Goal: Obtain resource: Download file/media

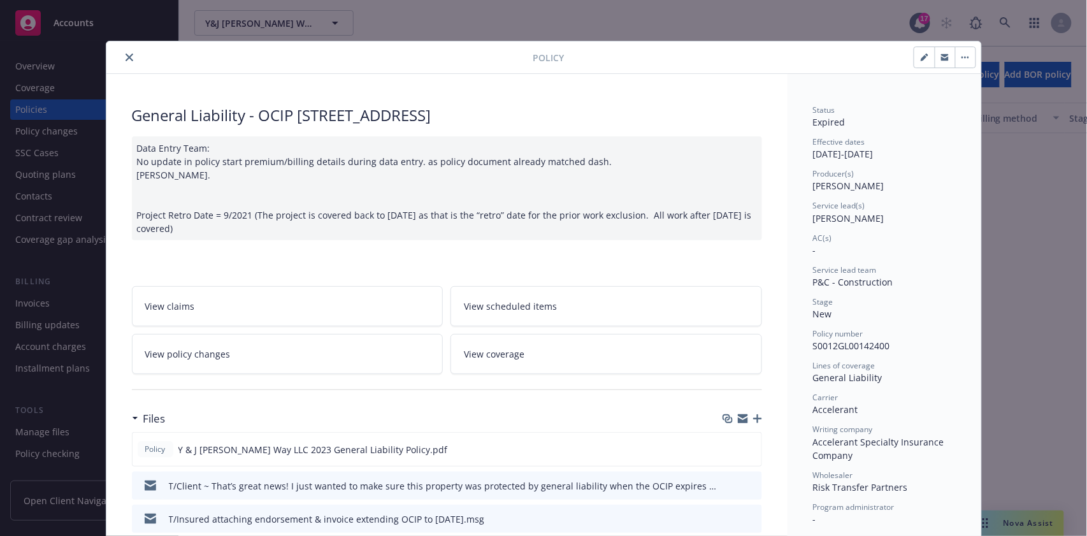
scroll to position [38, 0]
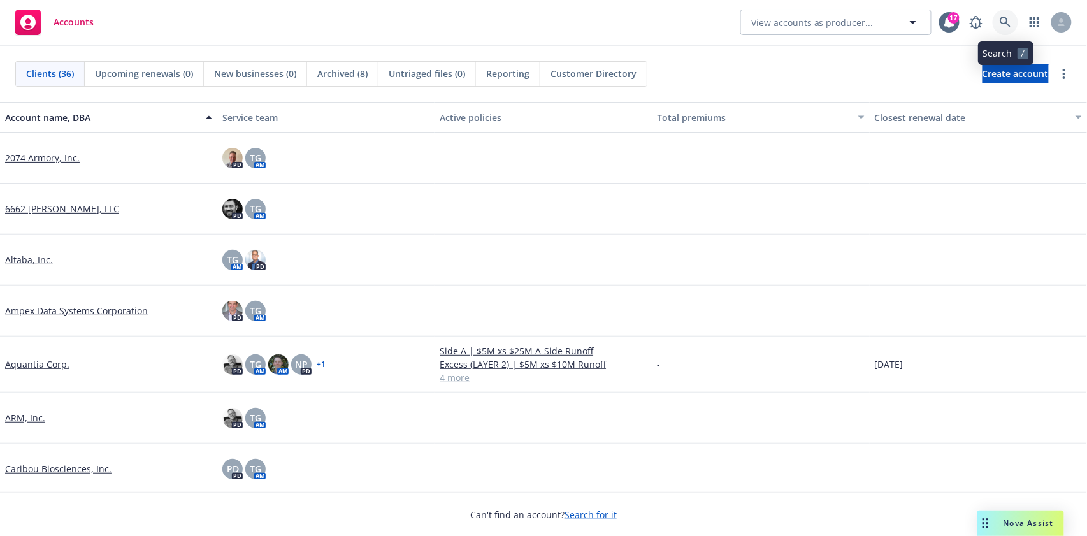
click at [1004, 22] on icon at bounding box center [1004, 22] width 11 height 11
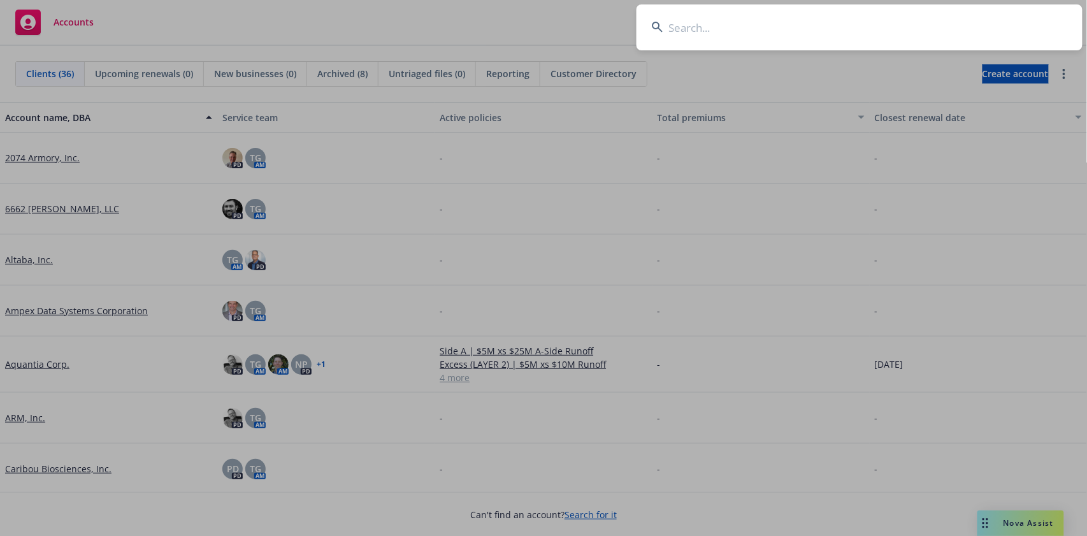
click at [688, 18] on input at bounding box center [859, 27] width 446 height 46
paste input "Anovion LLC"
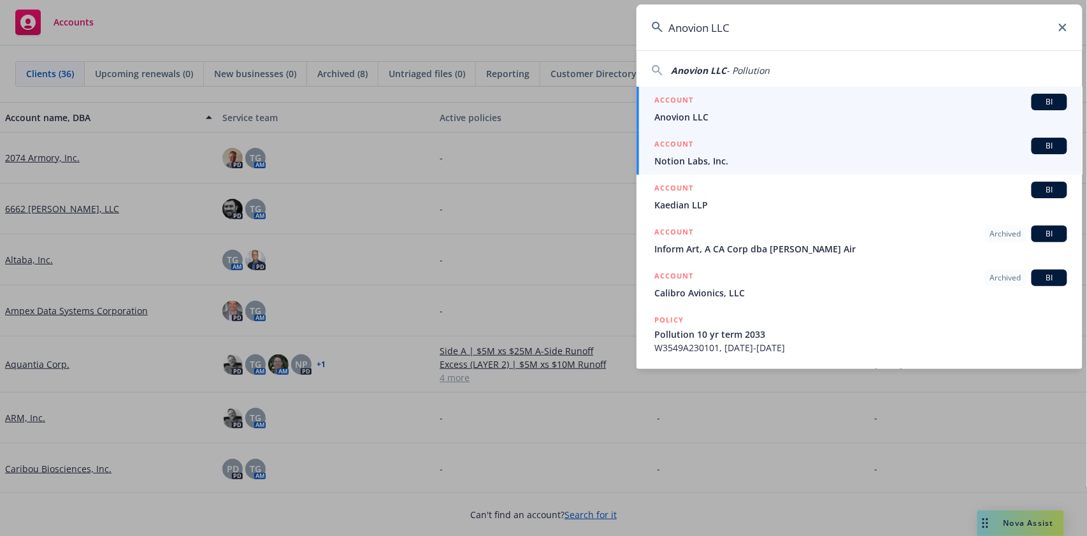
type input "Anovion LLC"
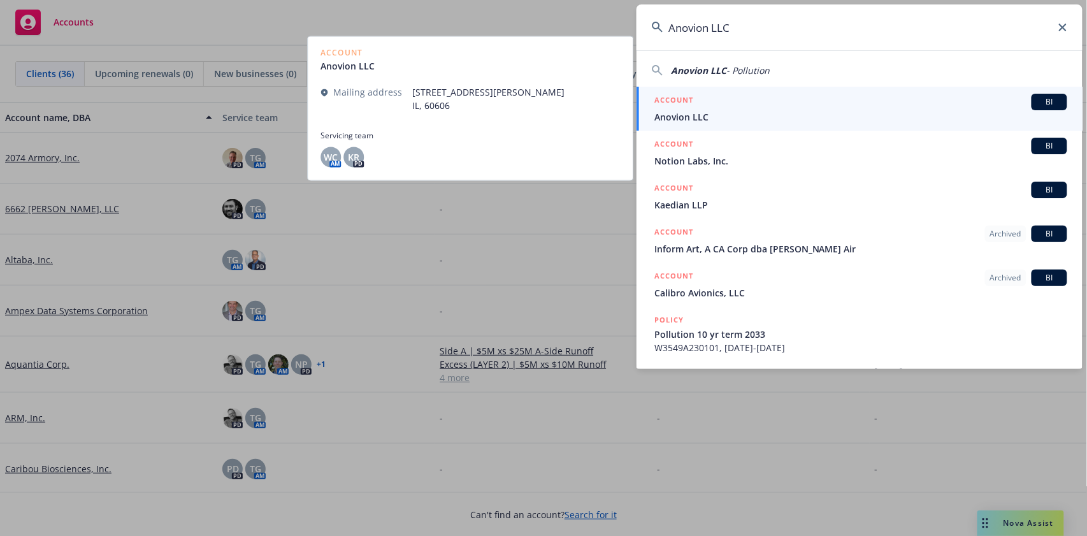
click at [1053, 104] on span "BI" at bounding box center [1048, 101] width 25 height 11
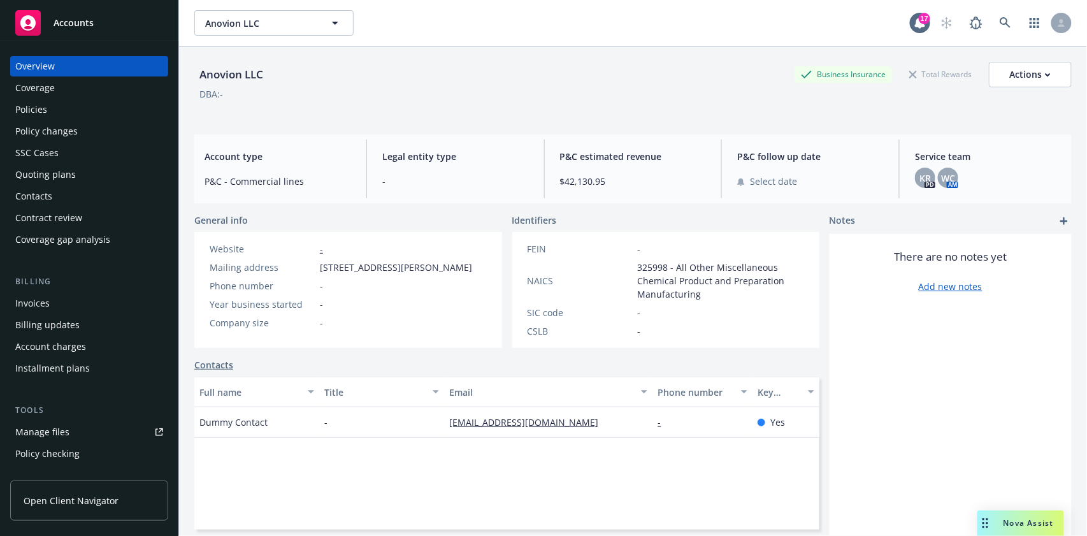
click at [28, 109] on div "Policies" at bounding box center [31, 109] width 32 height 20
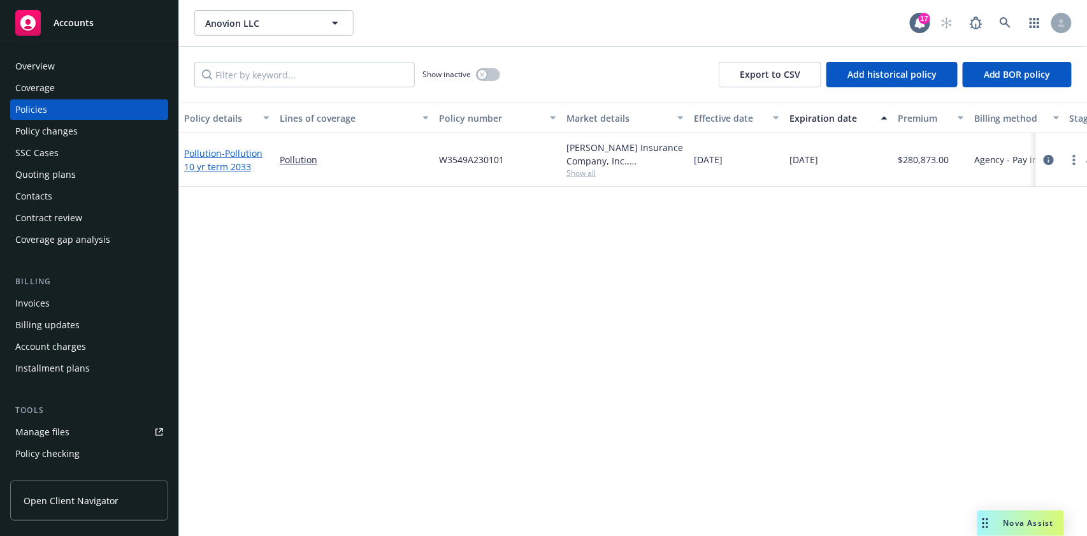
click at [204, 152] on link "Pollution - Pollution 10 yr term 2033" at bounding box center [223, 159] width 78 height 25
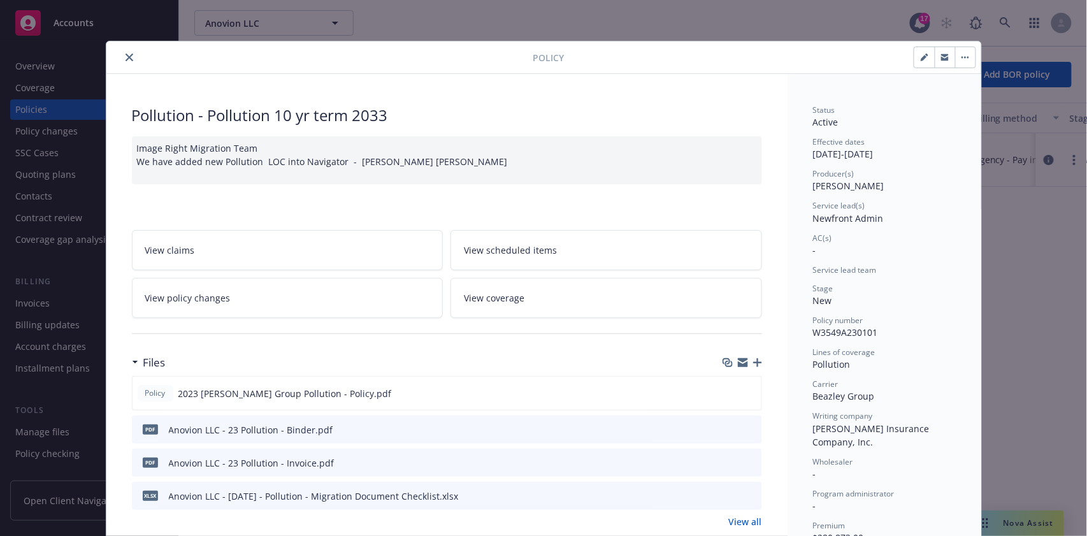
scroll to position [85, 0]
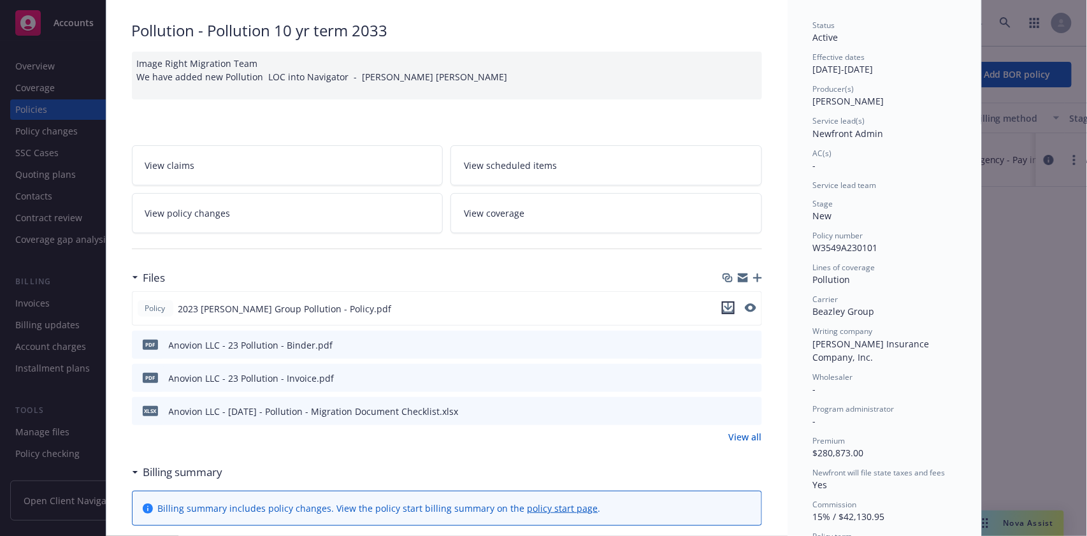
click at [724, 306] on icon "download file" at bounding box center [728, 307] width 8 height 8
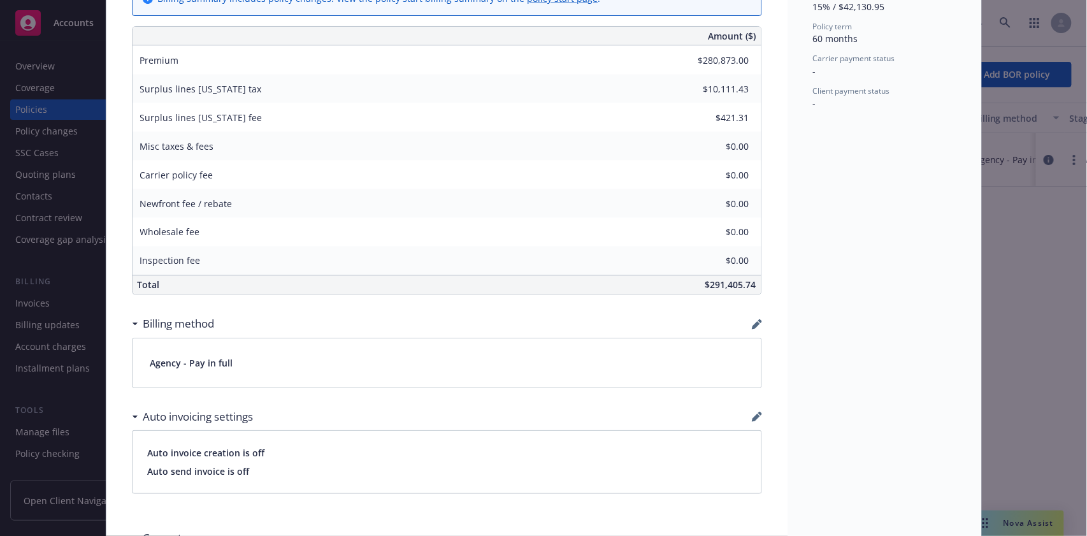
scroll to position [753, 0]
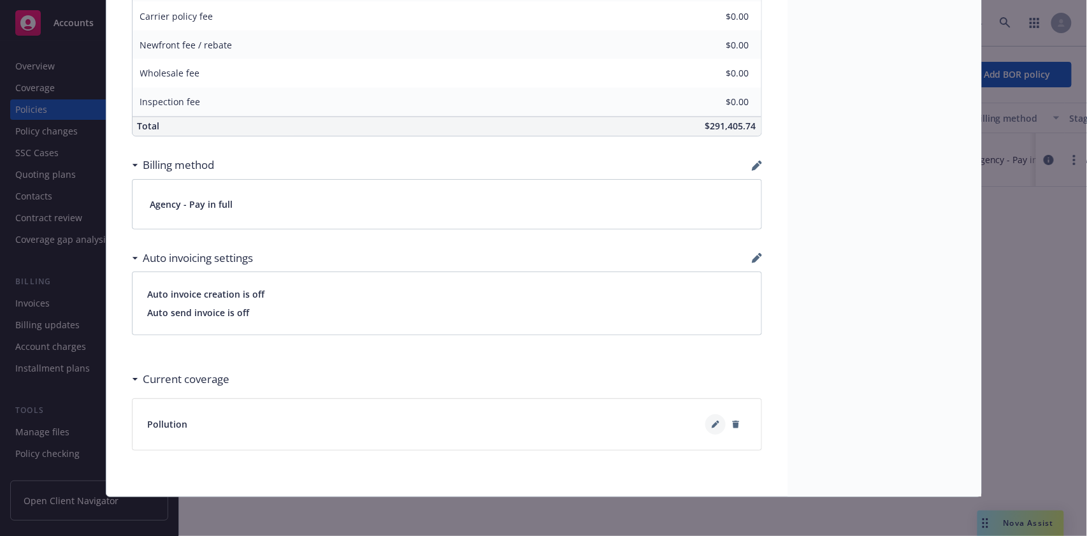
click at [711, 420] on icon at bounding box center [715, 424] width 8 height 8
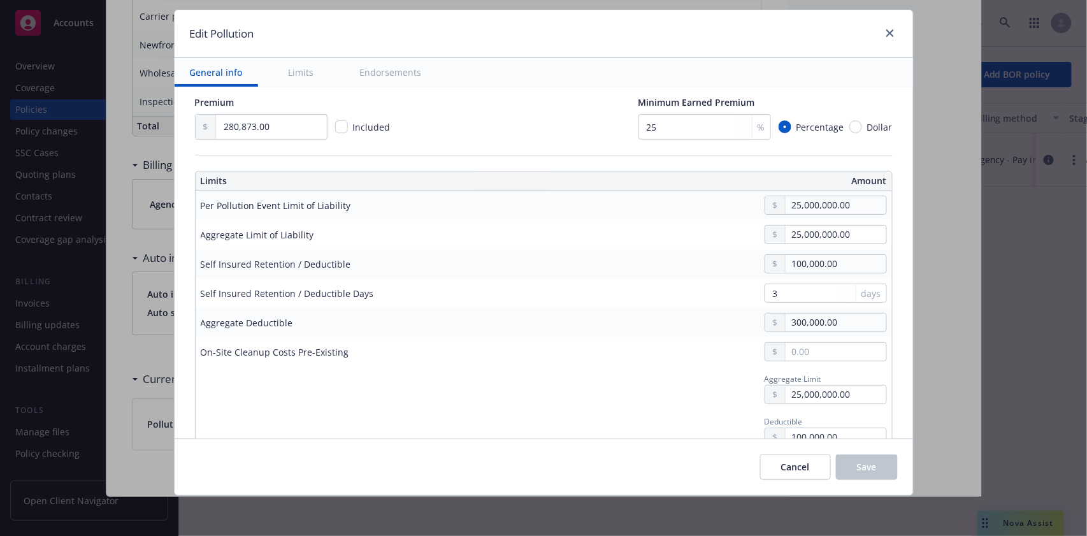
scroll to position [339, 0]
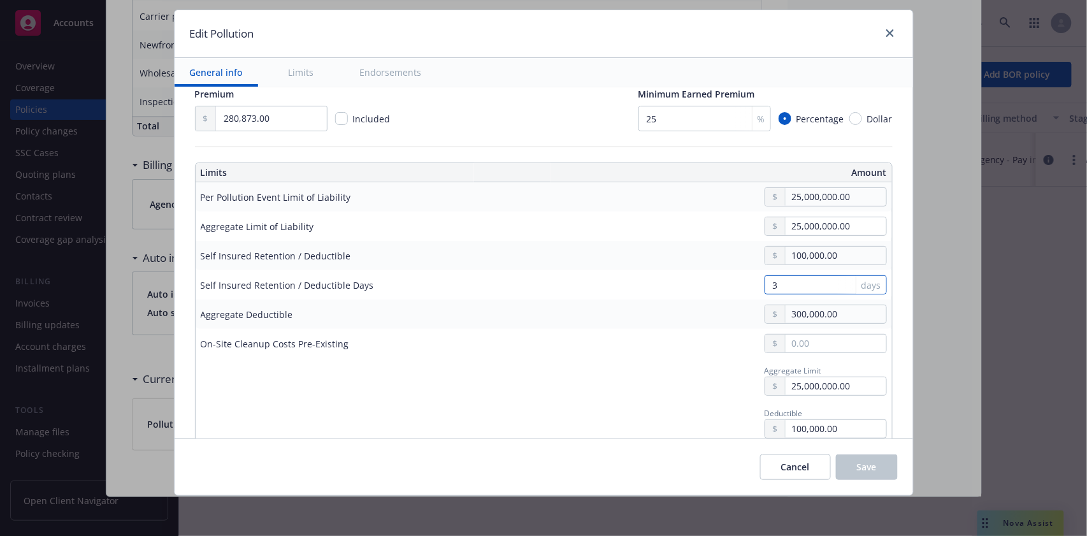
click at [815, 278] on input "3" at bounding box center [825, 284] width 122 height 19
type input "3"
click at [540, 306] on div "300,000.00" at bounding box center [639, 313] width 495 height 19
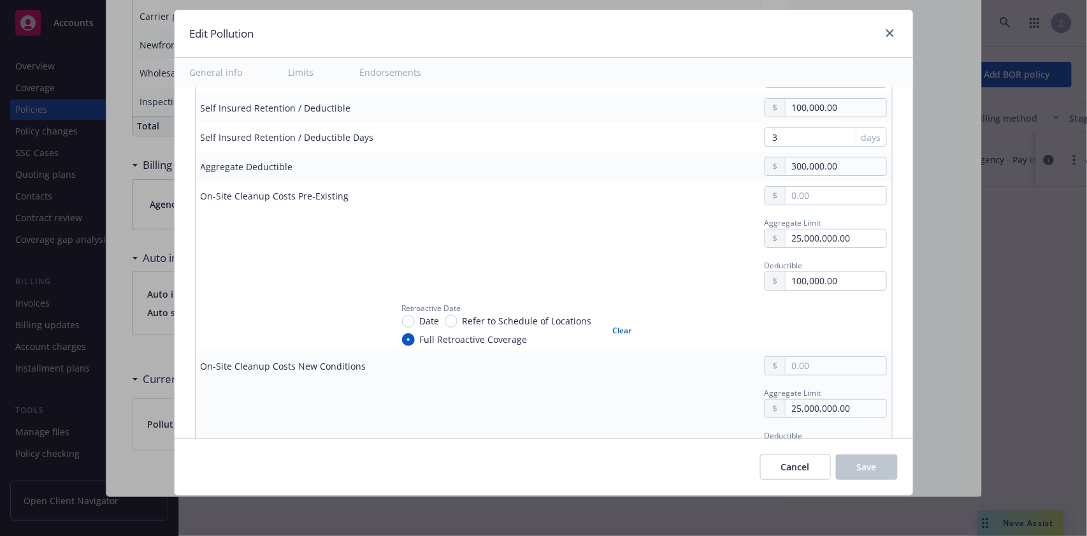
scroll to position [510, 0]
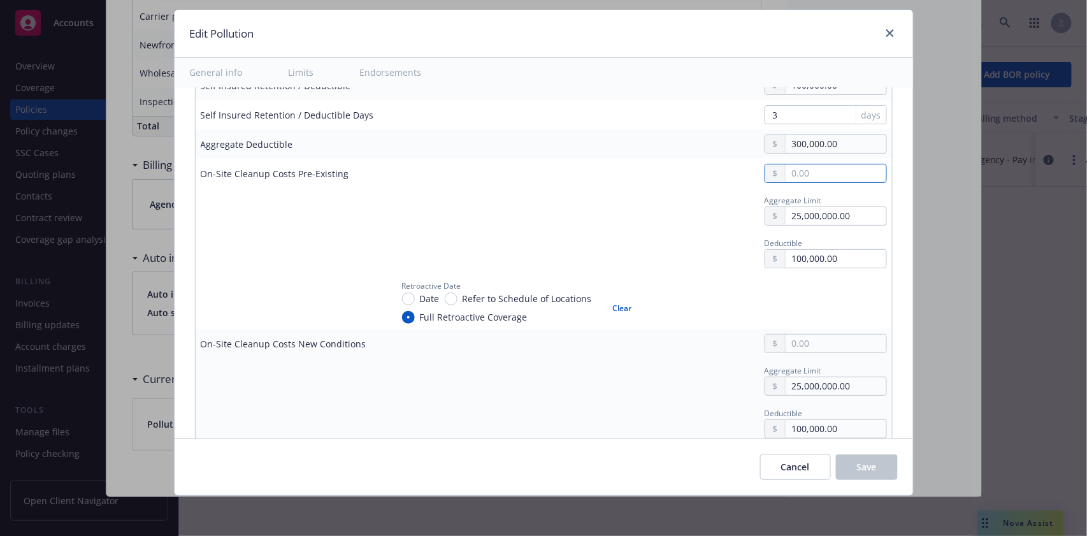
click at [786, 175] on input "text" at bounding box center [835, 173] width 100 height 18
type input "25,000,000.00"
click at [582, 180] on div "25,000,000.00" at bounding box center [639, 173] width 495 height 19
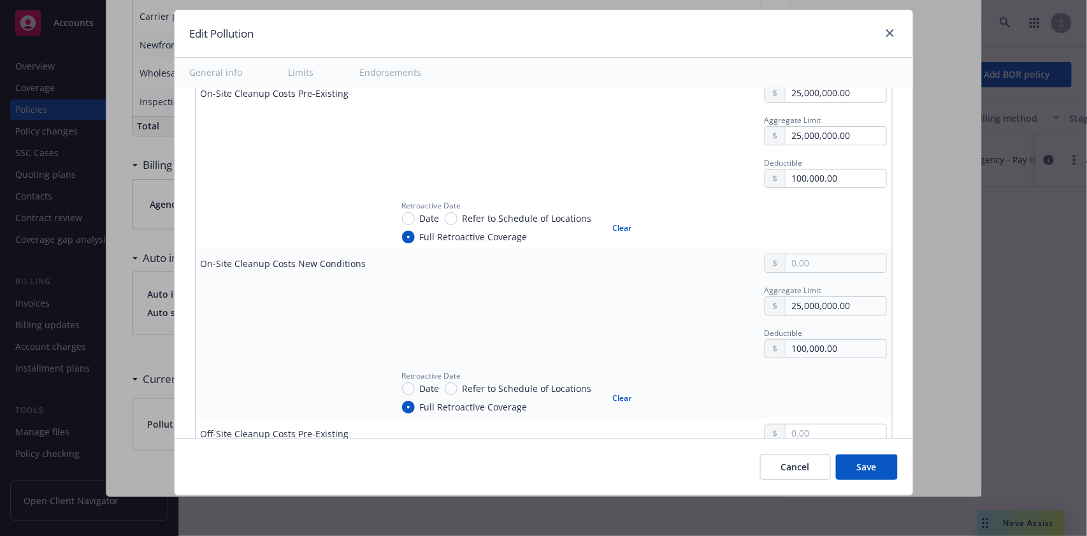
scroll to position [594, 0]
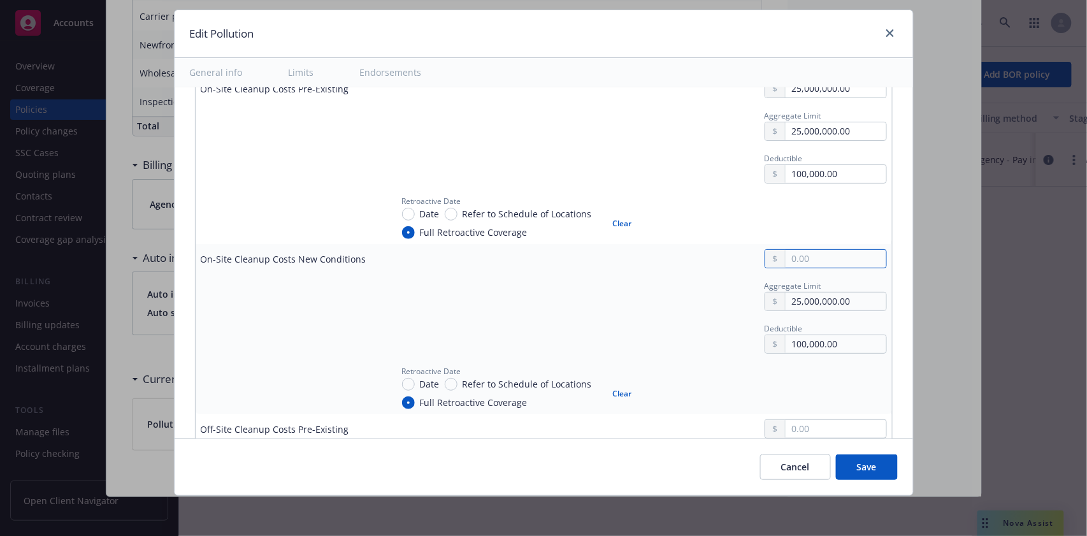
click at [794, 250] on input "text" at bounding box center [835, 259] width 100 height 18
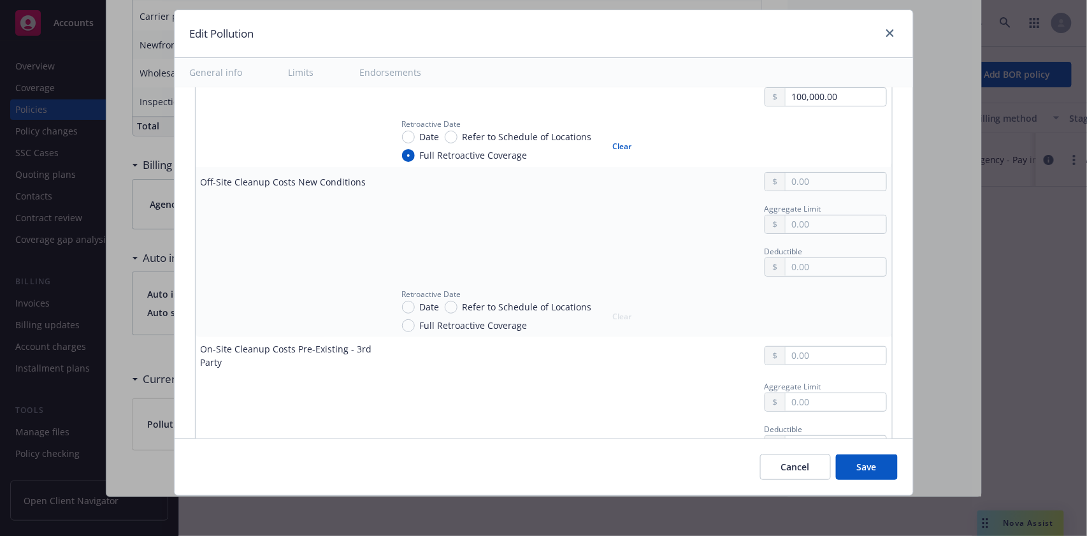
scroll to position [1019, 0]
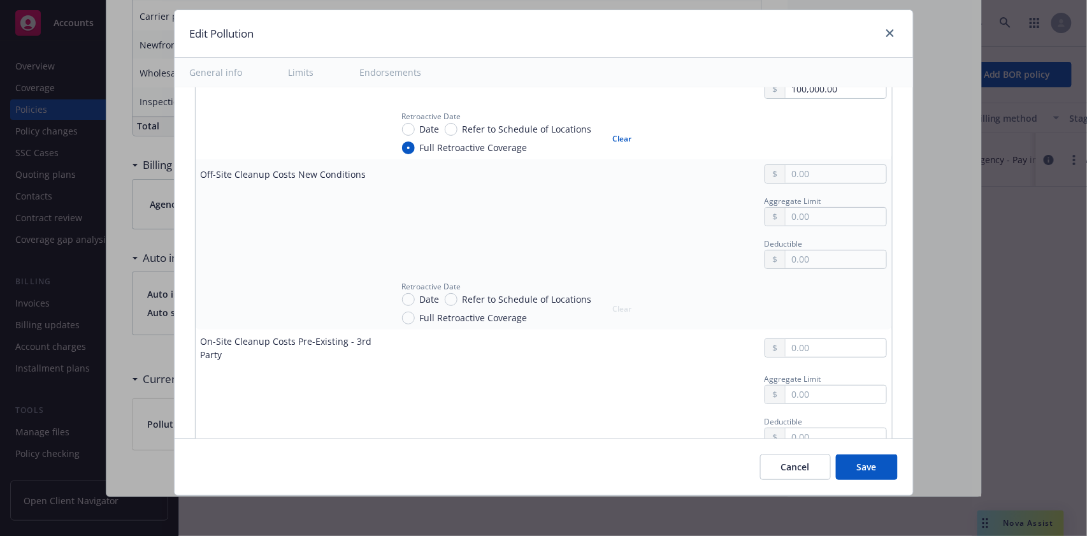
type input "25,000,000.00"
click at [785, 344] on input "text" at bounding box center [835, 348] width 100 height 18
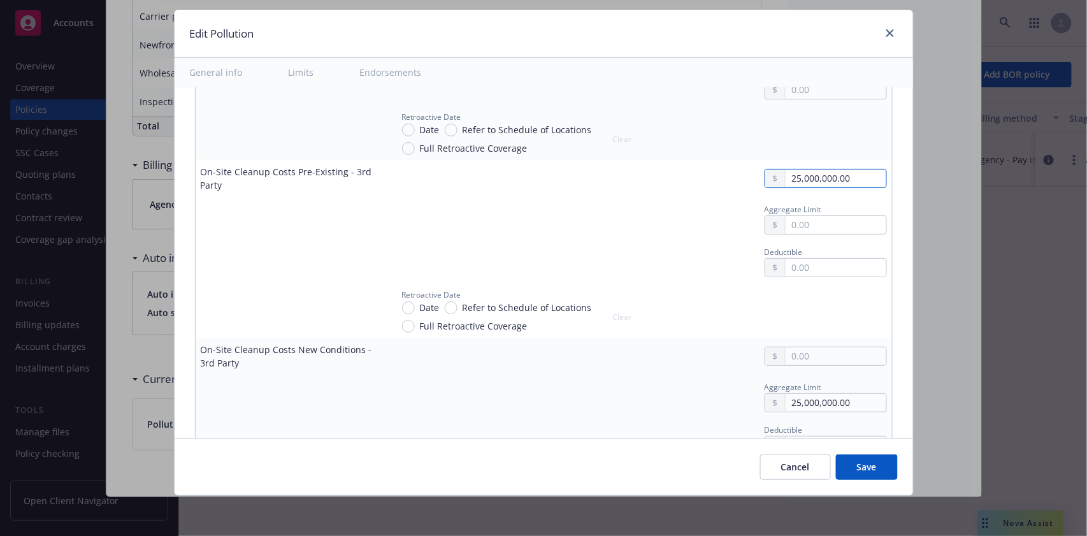
type input "25,000,000.00"
click at [797, 223] on input "text" at bounding box center [835, 225] width 100 height 18
type input "25,000,000.00"
click at [800, 268] on input "text" at bounding box center [835, 268] width 100 height 18
type input "100,000.00"
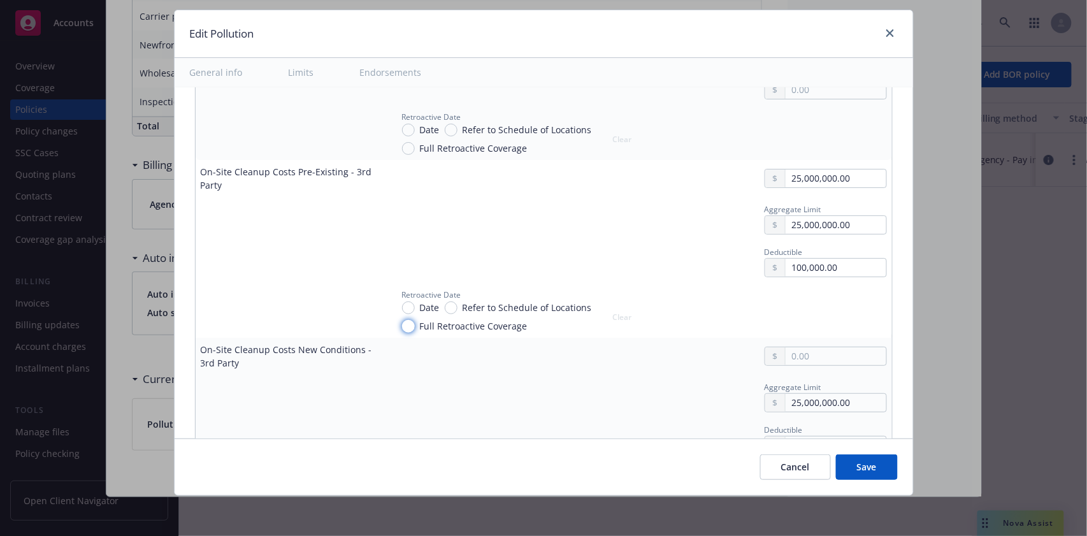
click at [402, 320] on input "Full Retroactive Coverage" at bounding box center [408, 326] width 13 height 13
radio input "true"
click at [804, 358] on input "text" at bounding box center [835, 356] width 100 height 18
type input "25,000,000.00"
click at [581, 349] on div "25,000,000.00" at bounding box center [639, 356] width 495 height 19
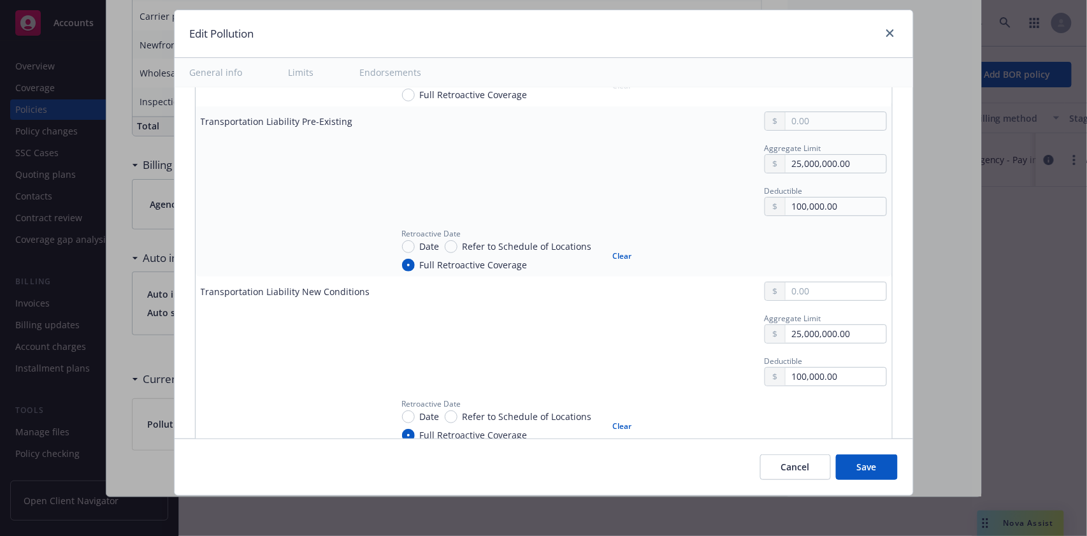
scroll to position [2038, 0]
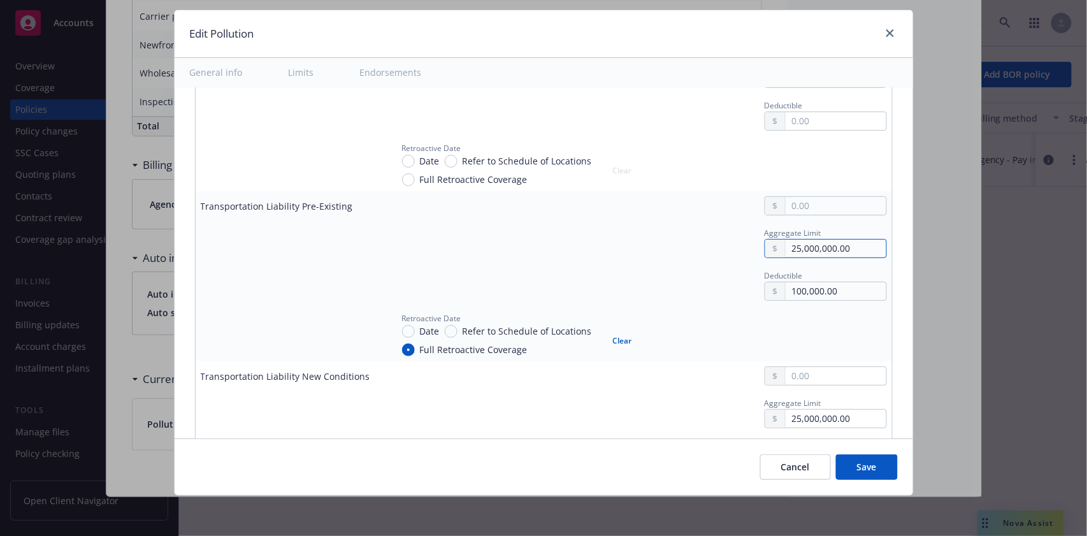
drag, startPoint x: 848, startPoint y: 237, endPoint x: 733, endPoint y: 242, distance: 116.0
click at [733, 242] on div "Aggregate Limit 25,000,000.00" at bounding box center [639, 241] width 495 height 32
click at [842, 282] on input "100,000.00" at bounding box center [835, 291] width 100 height 18
type input "1.00"
click at [604, 332] on button "Clear" at bounding box center [621, 340] width 34 height 18
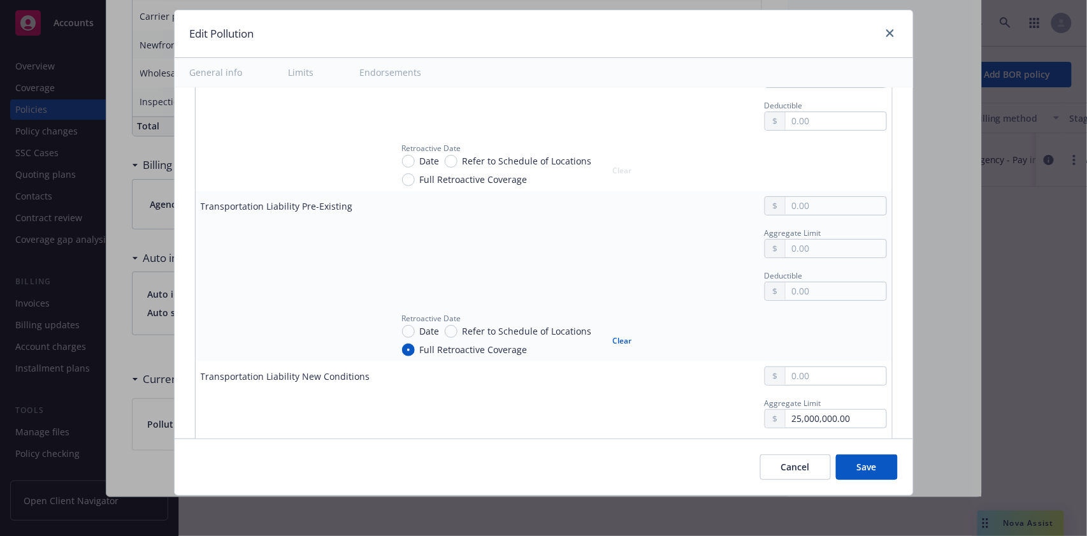
radio input "false"
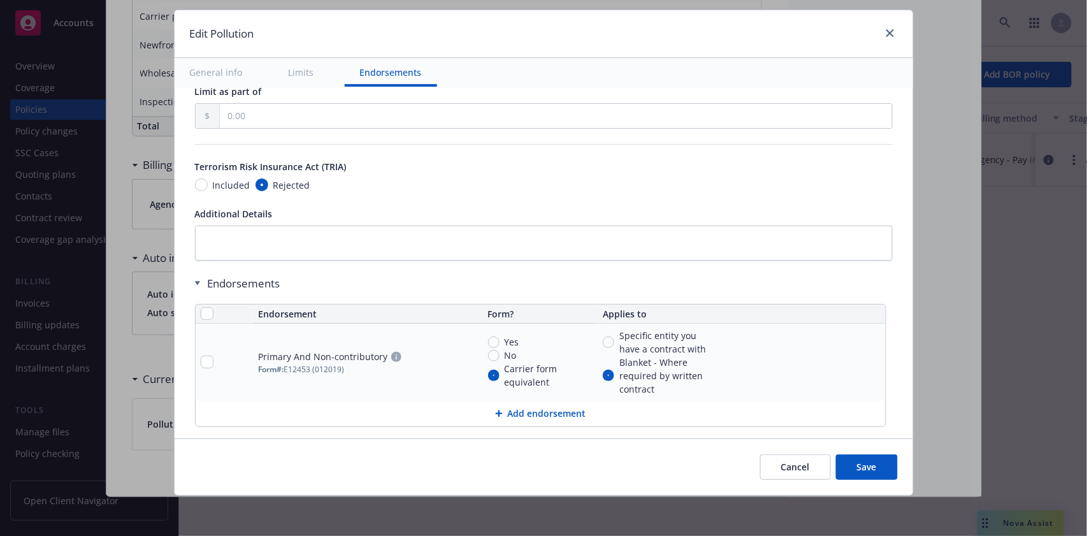
scroll to position [4884, 0]
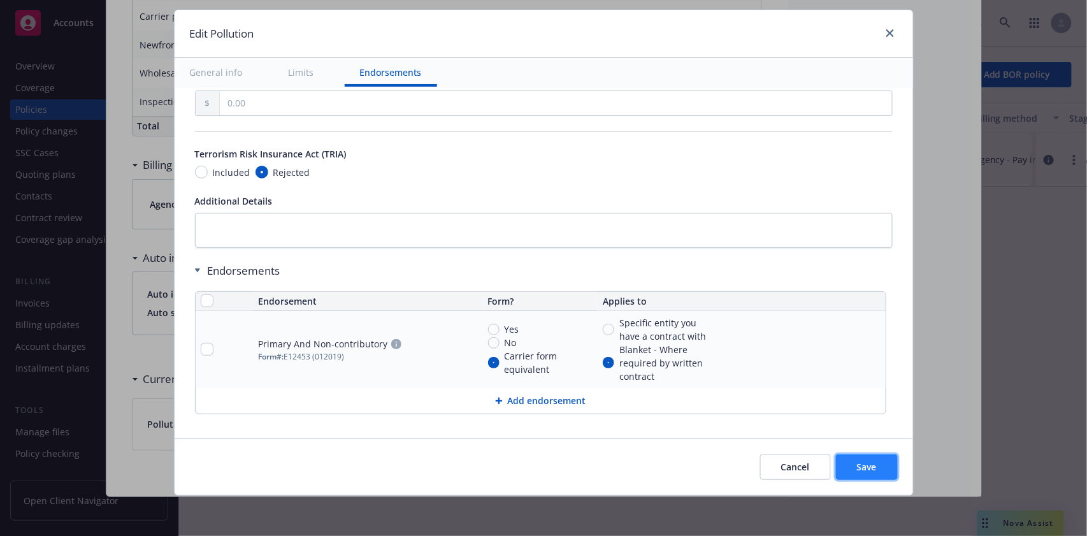
click at [859, 464] on span "Save" at bounding box center [867, 467] width 20 height 12
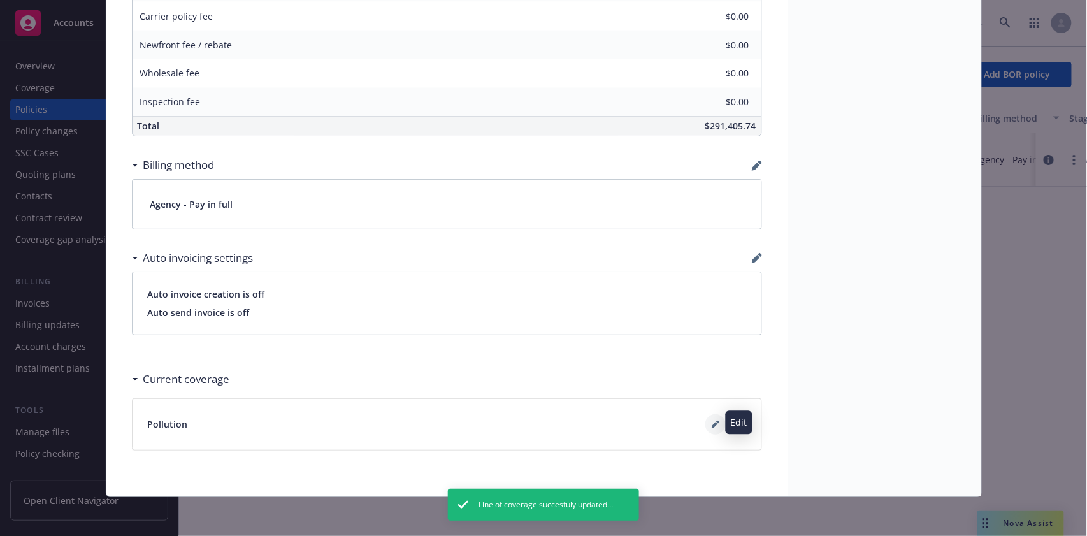
click at [711, 422] on icon at bounding box center [714, 425] width 6 height 6
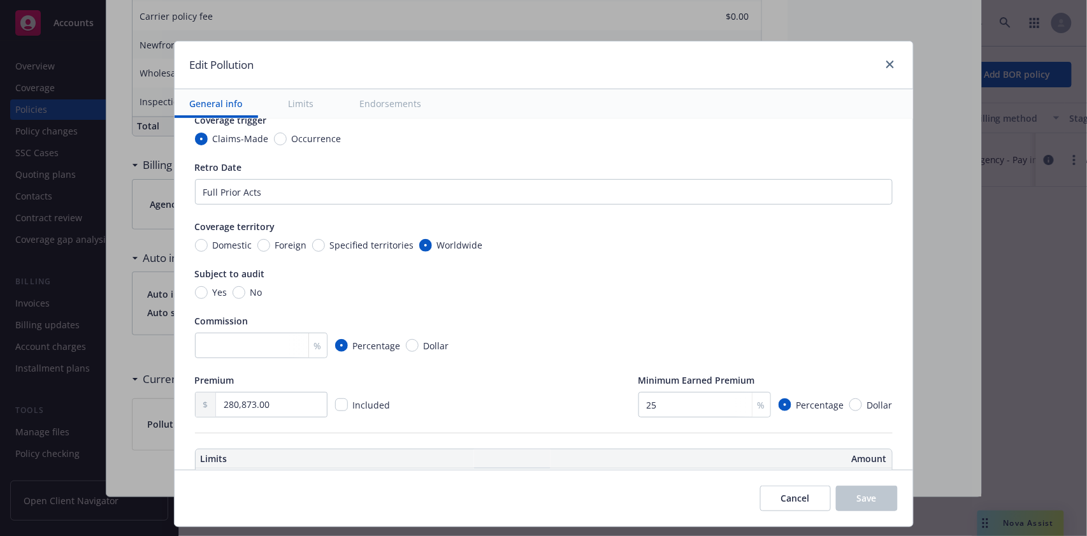
scroll to position [169, 0]
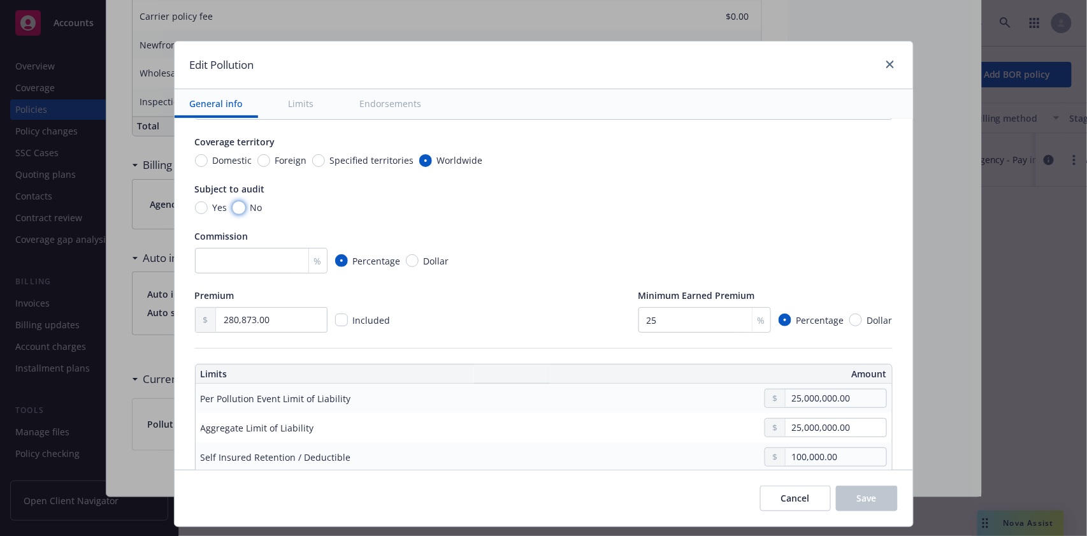
click at [232, 206] on input "No" at bounding box center [238, 207] width 13 height 13
radio input "true"
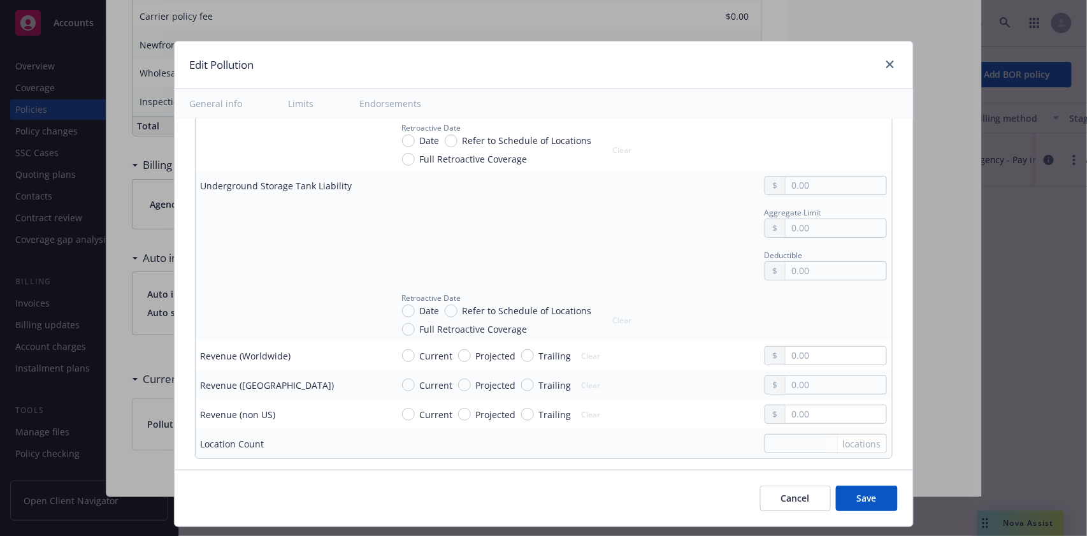
scroll to position [4501, 0]
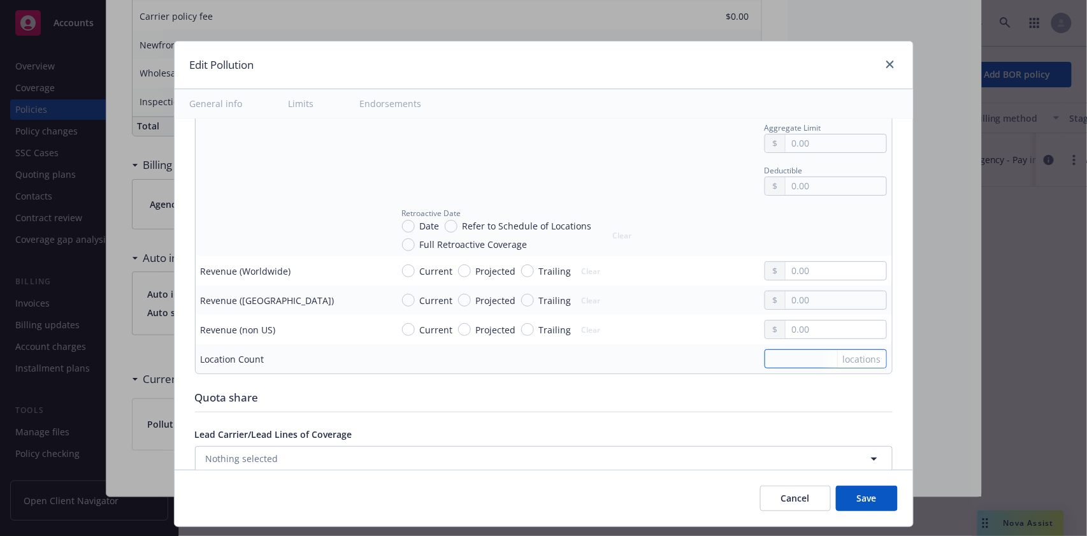
click at [790, 349] on input "text" at bounding box center [825, 358] width 122 height 19
type input "1"
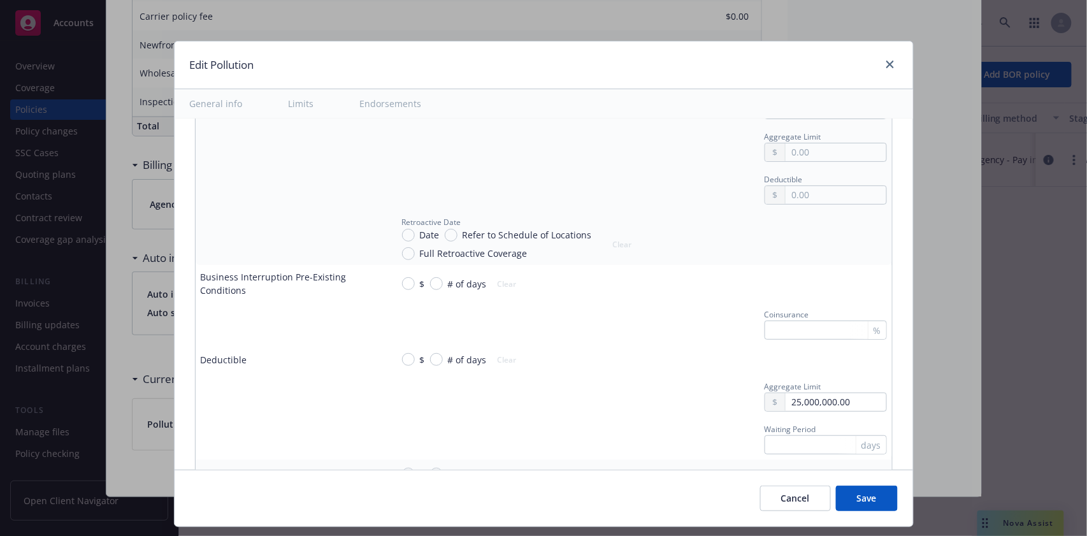
scroll to position [2931, 0]
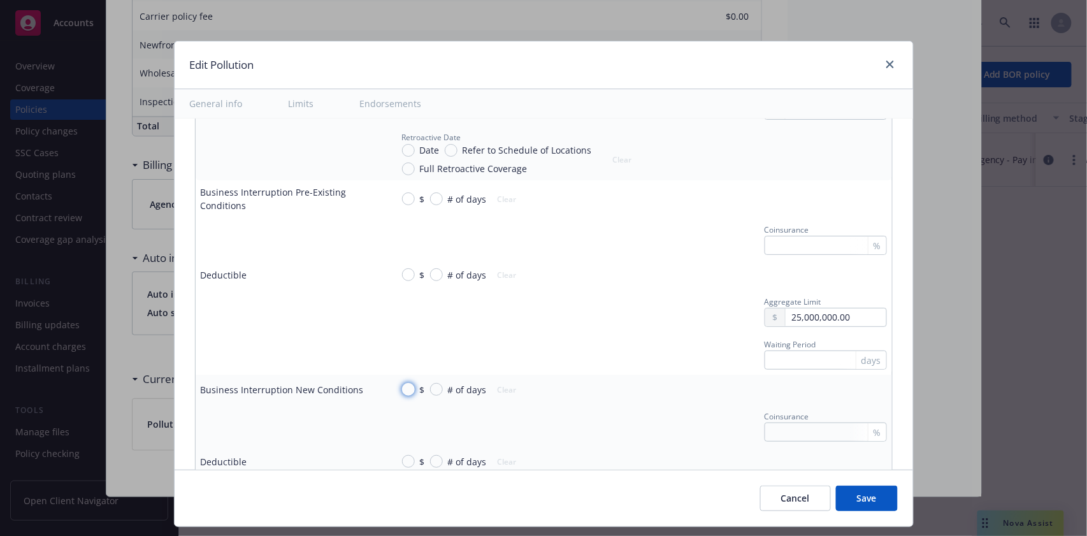
click at [402, 383] on input "$" at bounding box center [408, 389] width 13 height 13
radio input "true"
click at [789, 380] on input "text" at bounding box center [835, 389] width 100 height 18
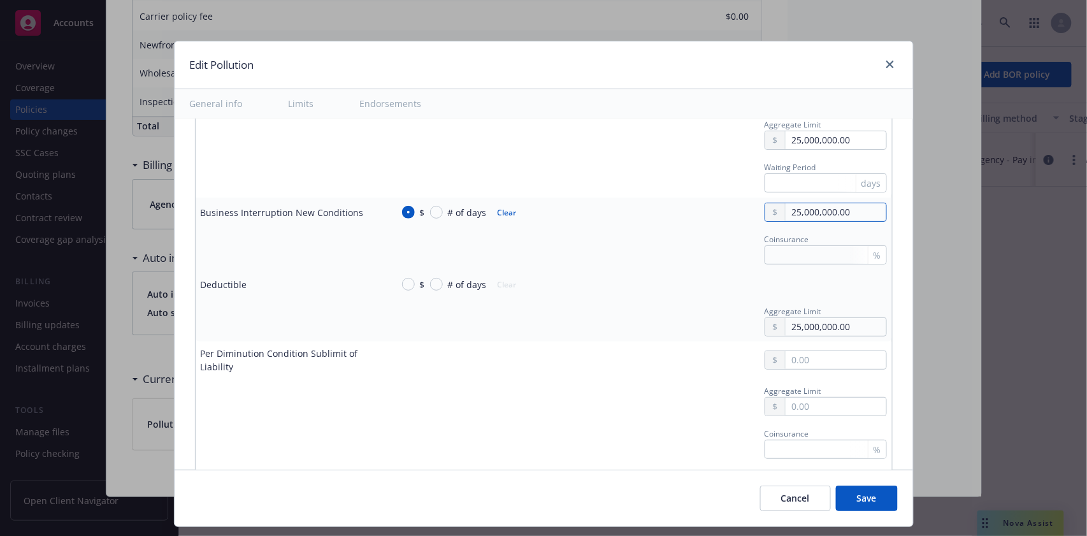
scroll to position [3101, 0]
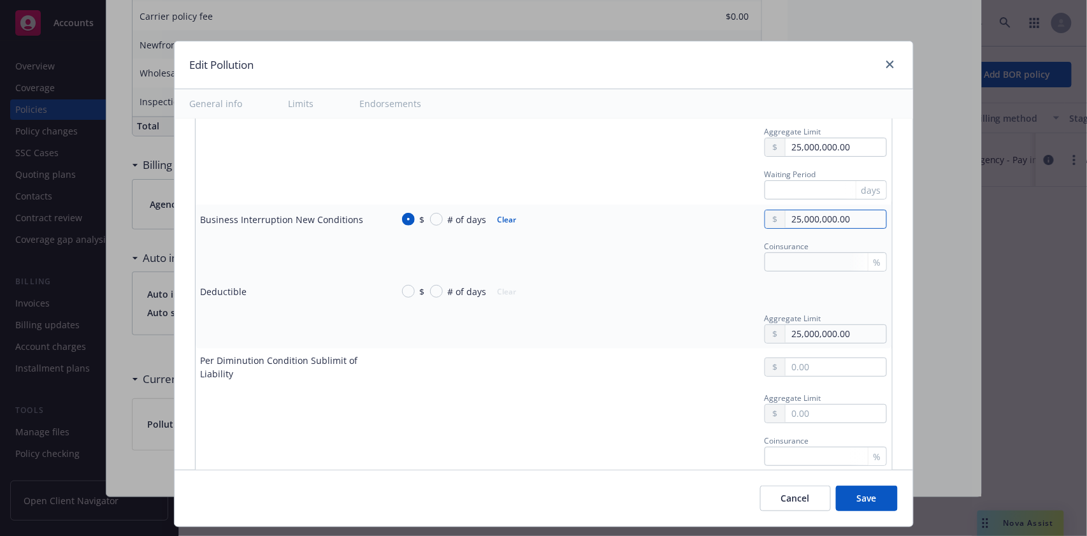
type input "25,000,000.00"
click at [402, 285] on input "$" at bounding box center [408, 291] width 13 height 13
radio input "true"
click at [430, 285] on input "# of days" at bounding box center [436, 291] width 13 height 13
radio input "true"
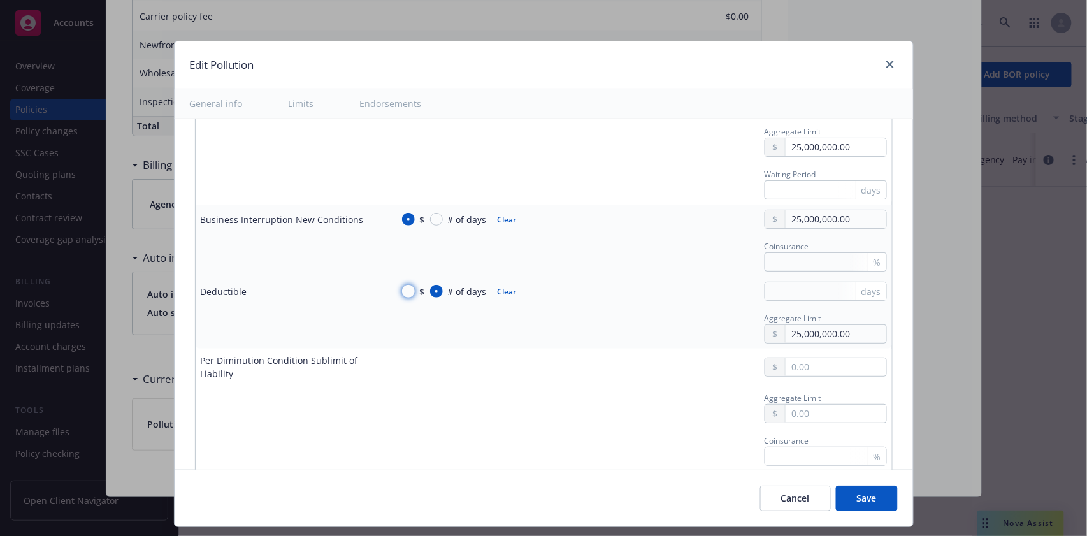
click at [402, 285] on input "$" at bounding box center [408, 291] width 13 height 13
radio input "true"
click at [430, 285] on input "# of days" at bounding box center [436, 291] width 13 height 13
radio input "true"
click at [807, 287] on input "text" at bounding box center [825, 291] width 122 height 19
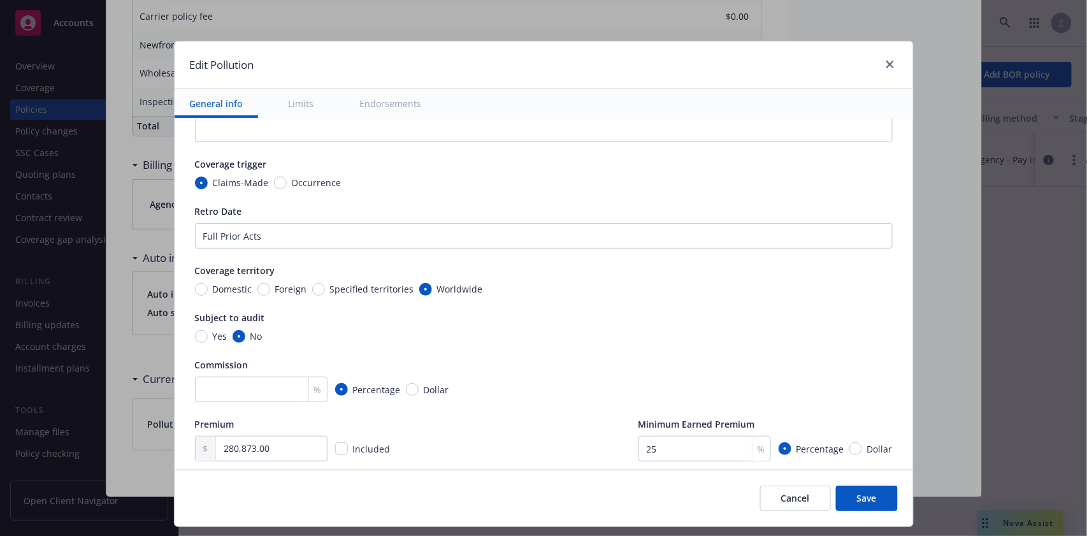
scroll to position [0, 0]
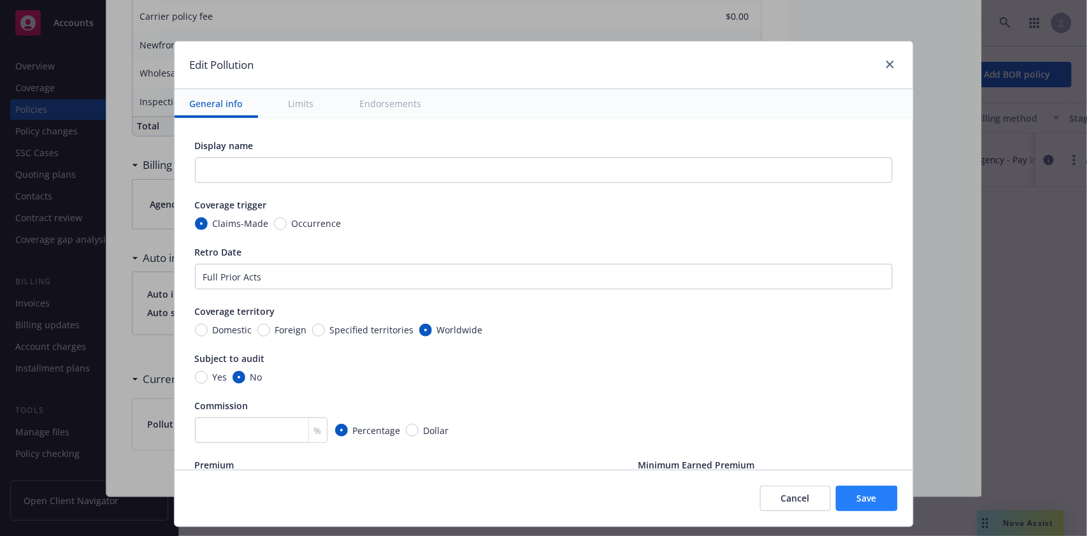
type input "3"
click at [875, 496] on button "Save" at bounding box center [867, 497] width 62 height 25
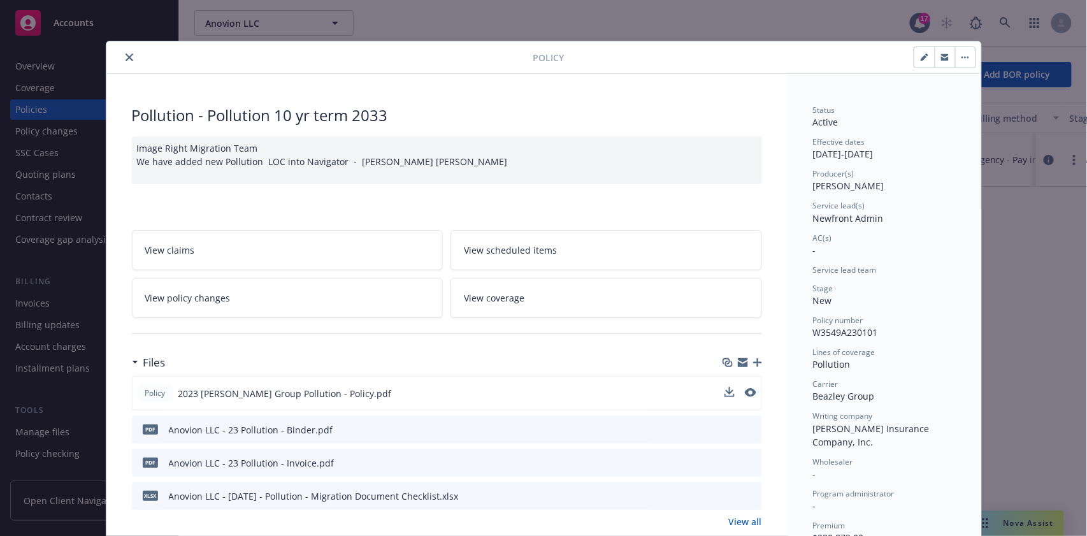
click at [127, 56] on button "close" at bounding box center [129, 57] width 15 height 15
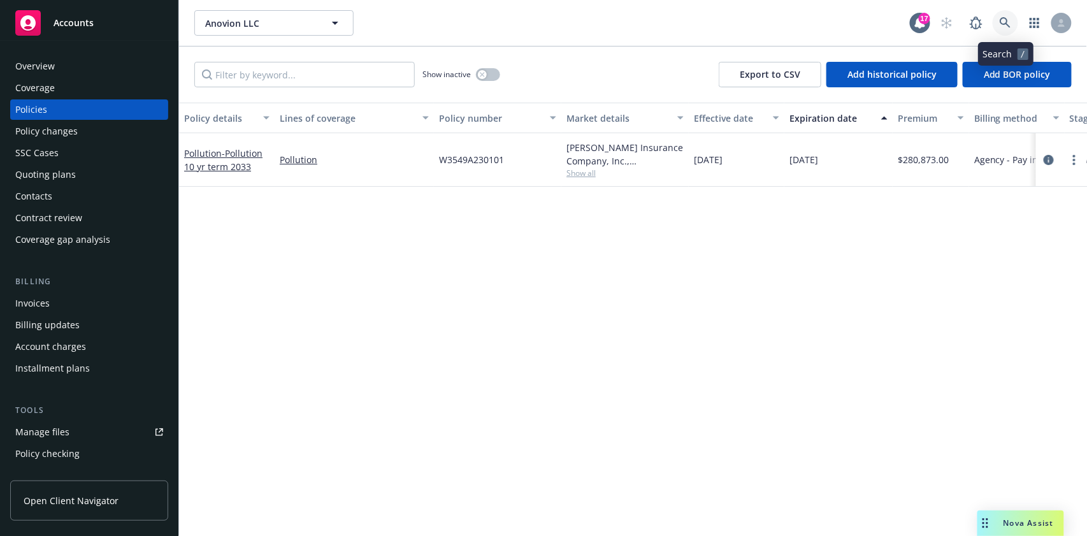
click at [1002, 18] on icon at bounding box center [1004, 22] width 11 height 11
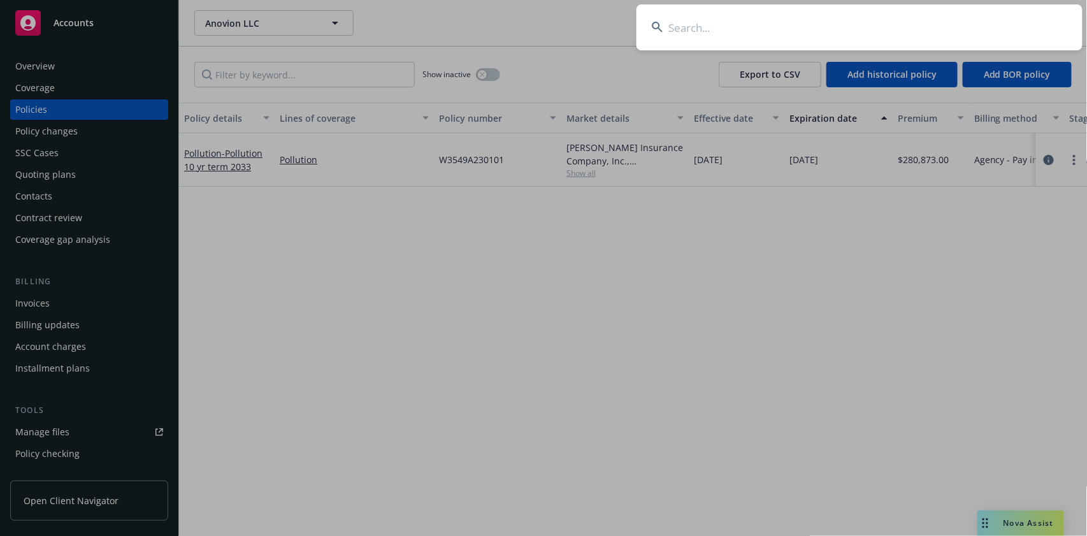
click at [690, 29] on input at bounding box center [859, 27] width 446 height 46
paste input "Advanced RF Technologies, Inc."
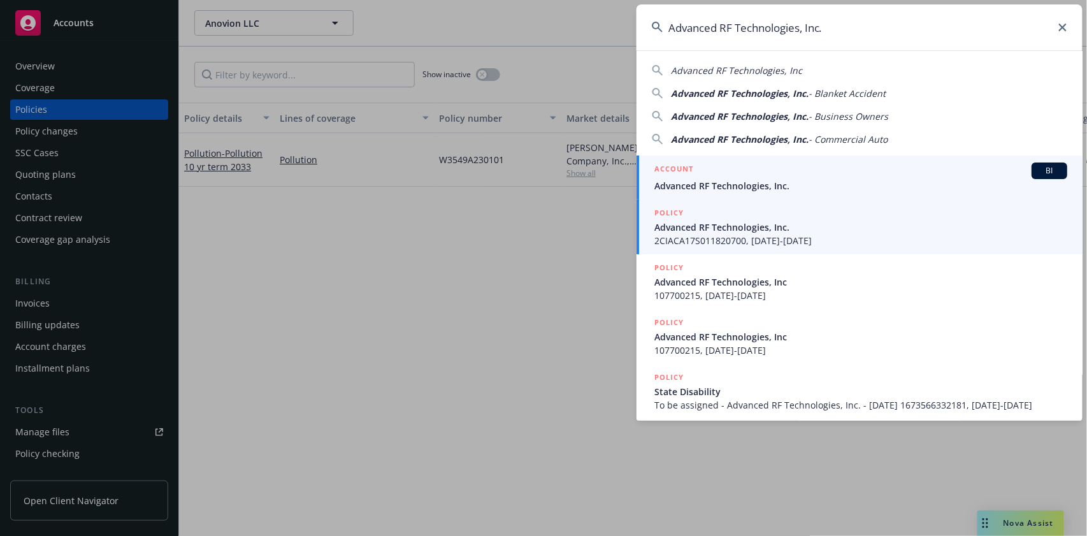
type input "Advanced RF Technologies, Inc."
click at [1045, 171] on span "BI" at bounding box center [1048, 170] width 25 height 11
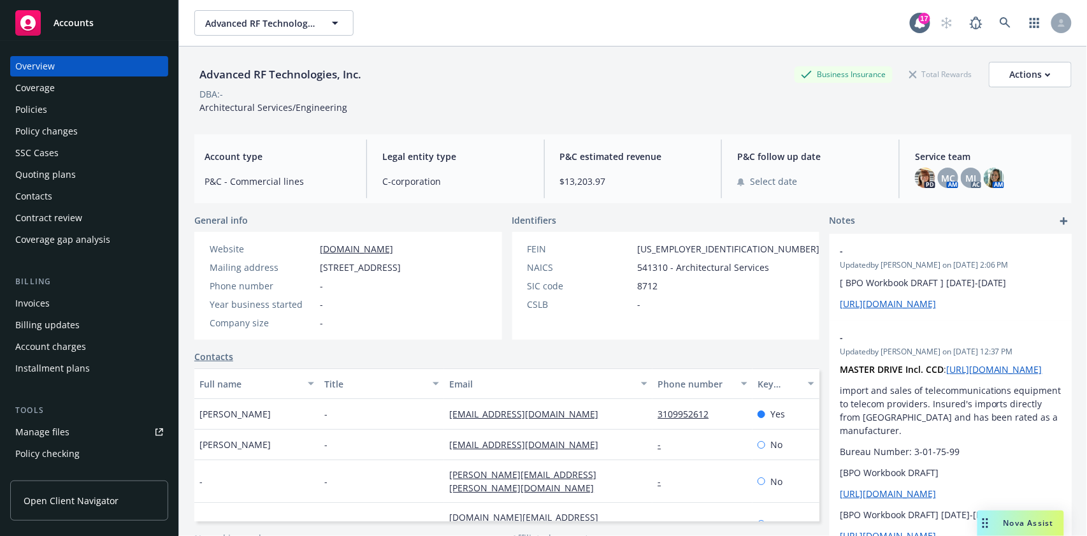
click at [33, 106] on div "Policies" at bounding box center [31, 109] width 32 height 20
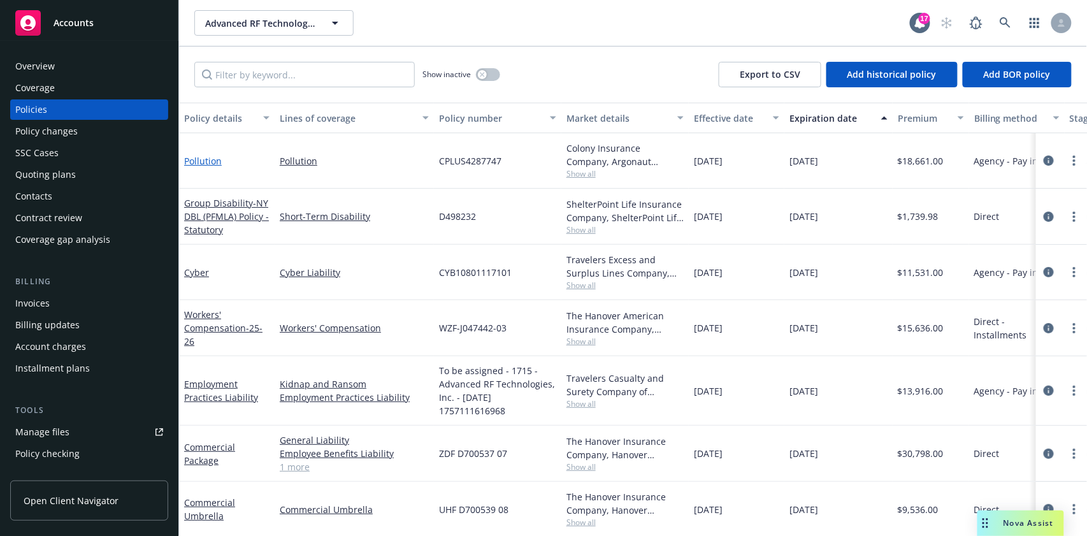
click at [203, 160] on link "Pollution" at bounding box center [203, 161] width 38 height 12
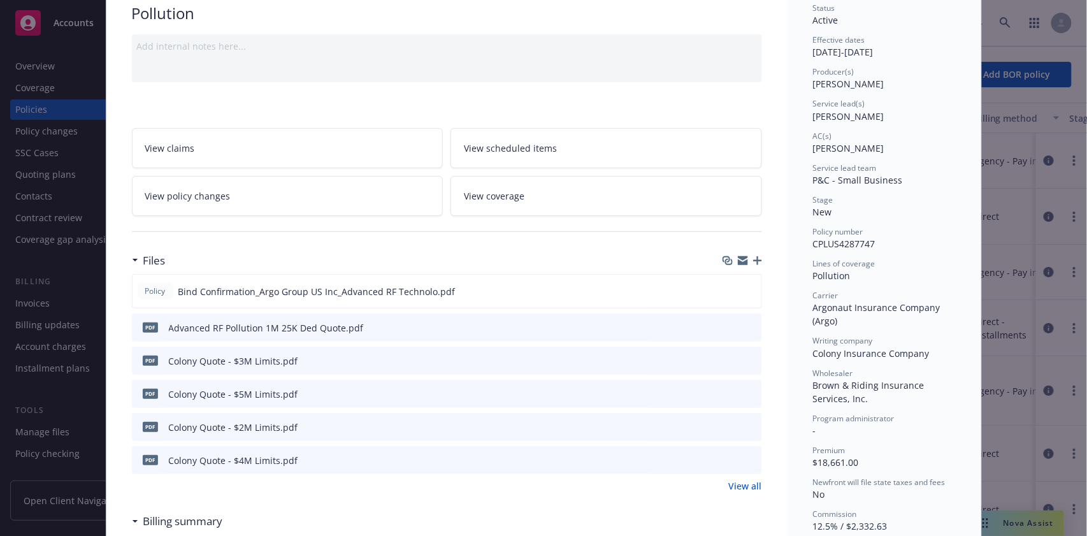
scroll to position [169, 0]
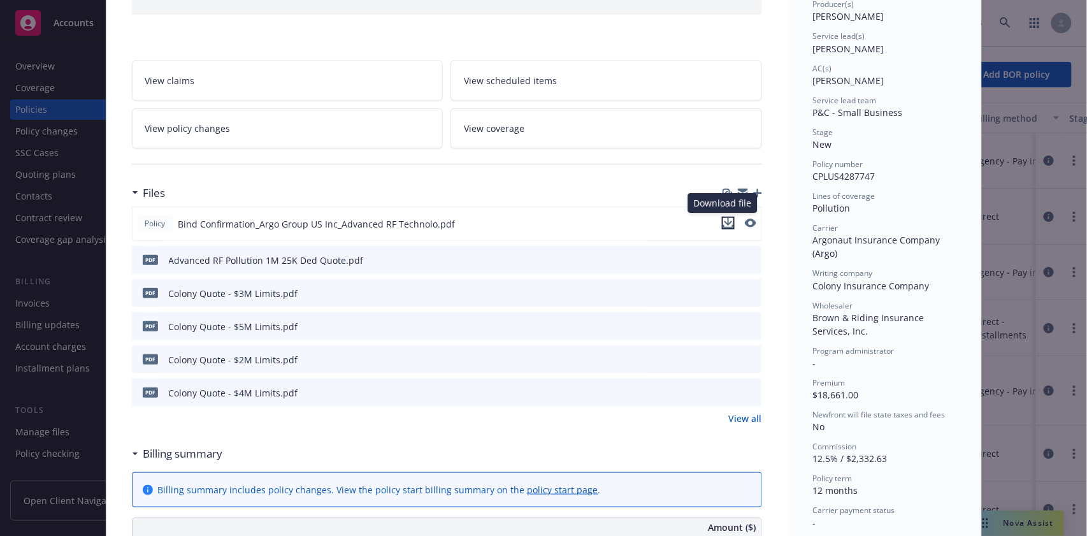
click at [724, 222] on icon "download file" at bounding box center [728, 222] width 8 height 8
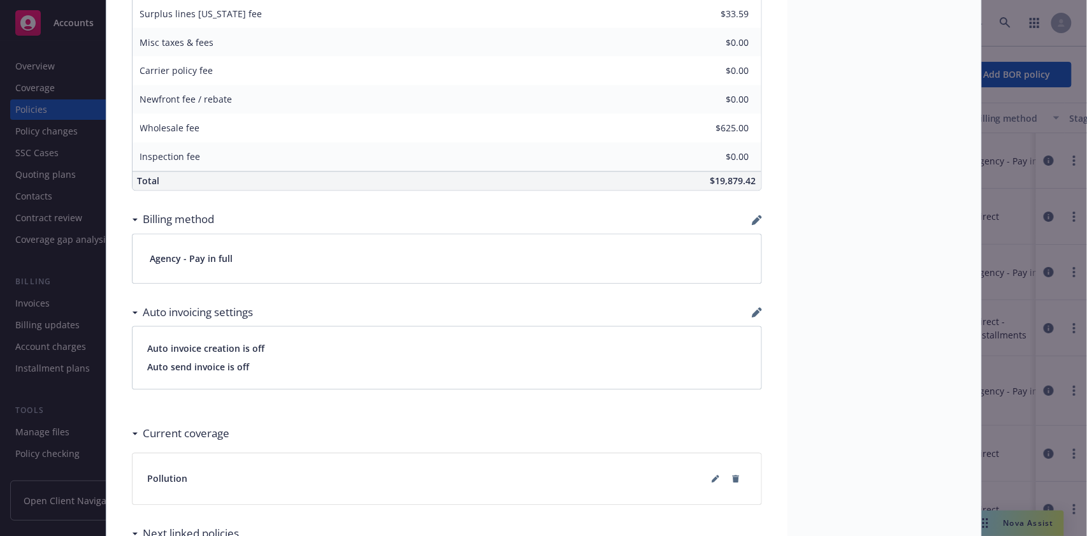
scroll to position [849, 0]
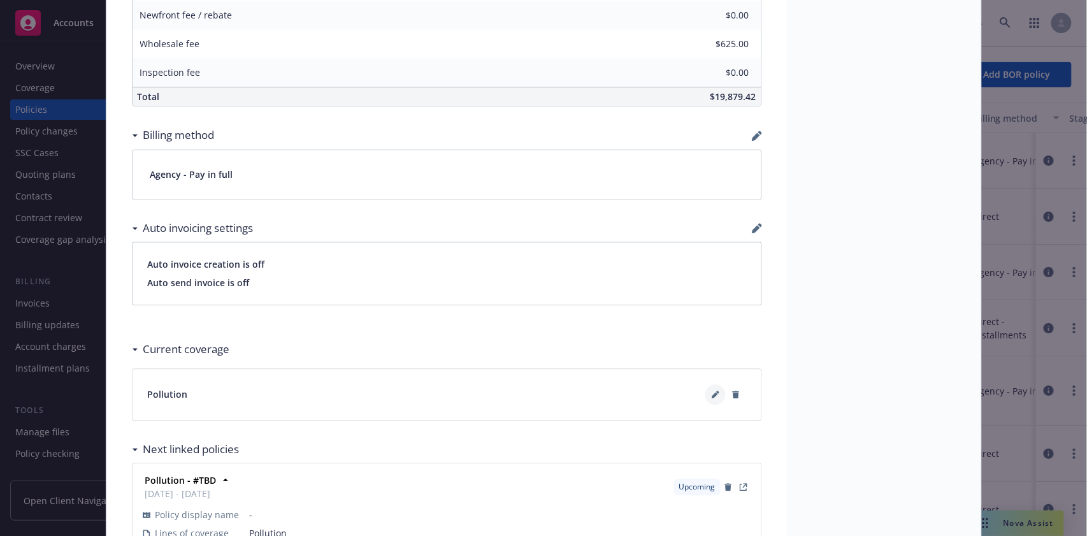
click at [711, 394] on icon at bounding box center [715, 394] width 8 height 8
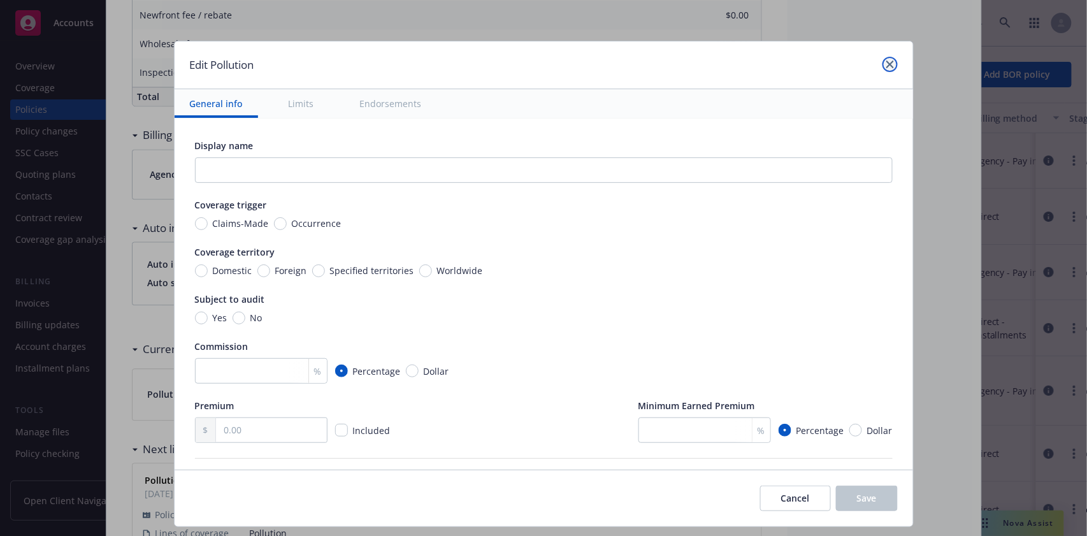
click at [889, 64] on icon "close" at bounding box center [890, 65] width 8 height 8
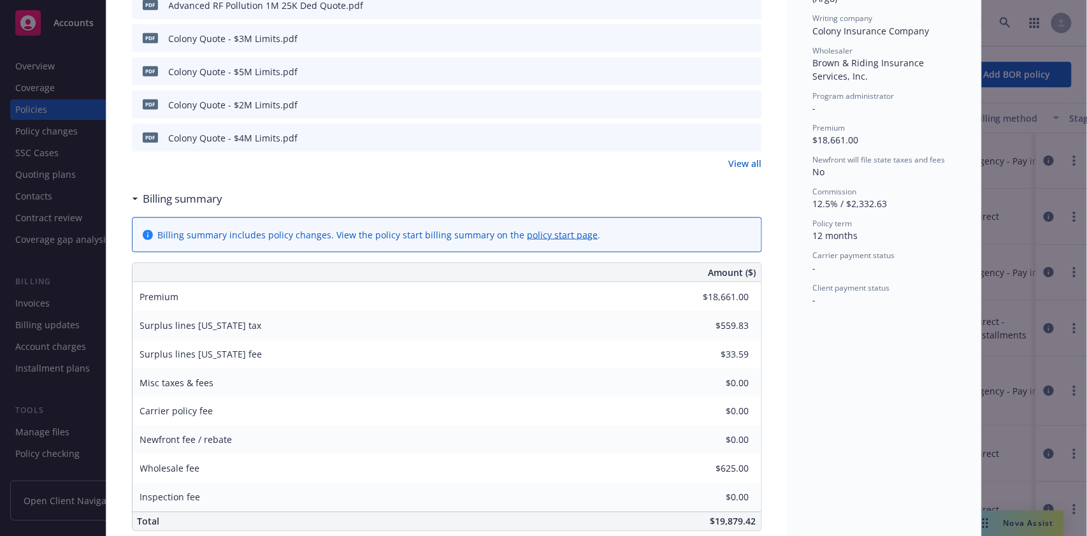
scroll to position [169, 0]
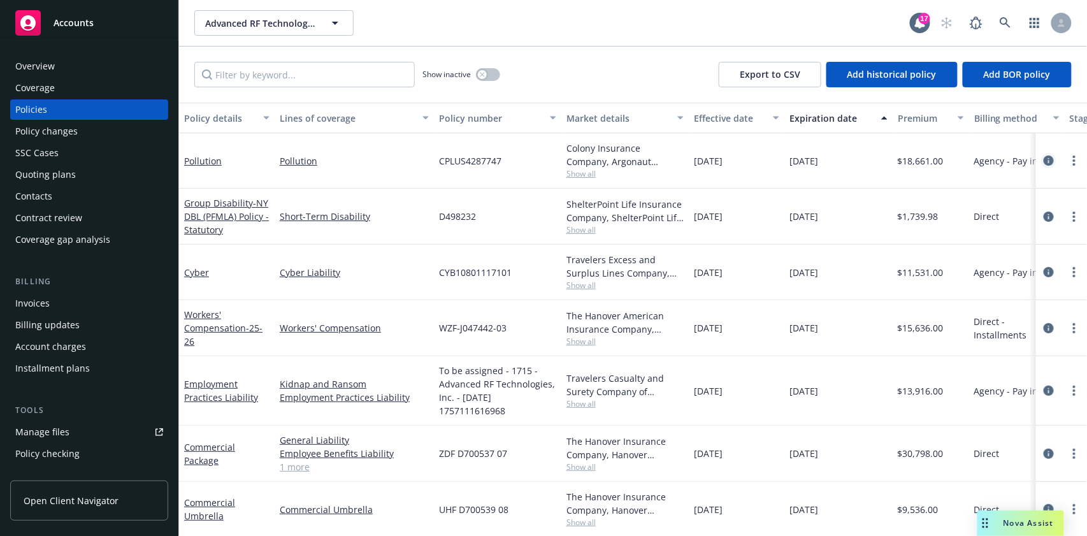
click at [1043, 159] on icon "circleInformation" at bounding box center [1048, 160] width 10 height 10
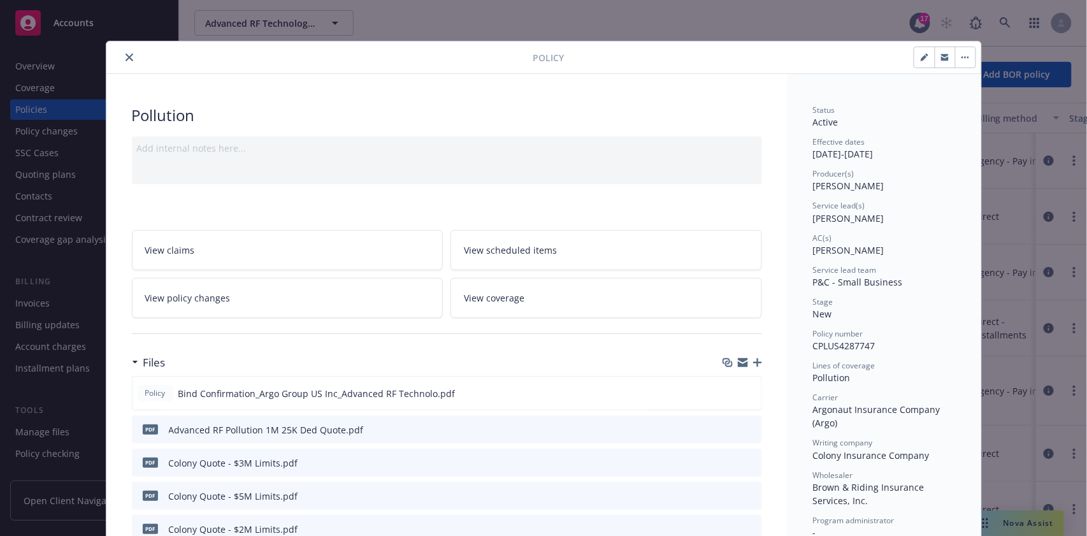
click at [125, 54] on icon "close" at bounding box center [129, 58] width 8 height 8
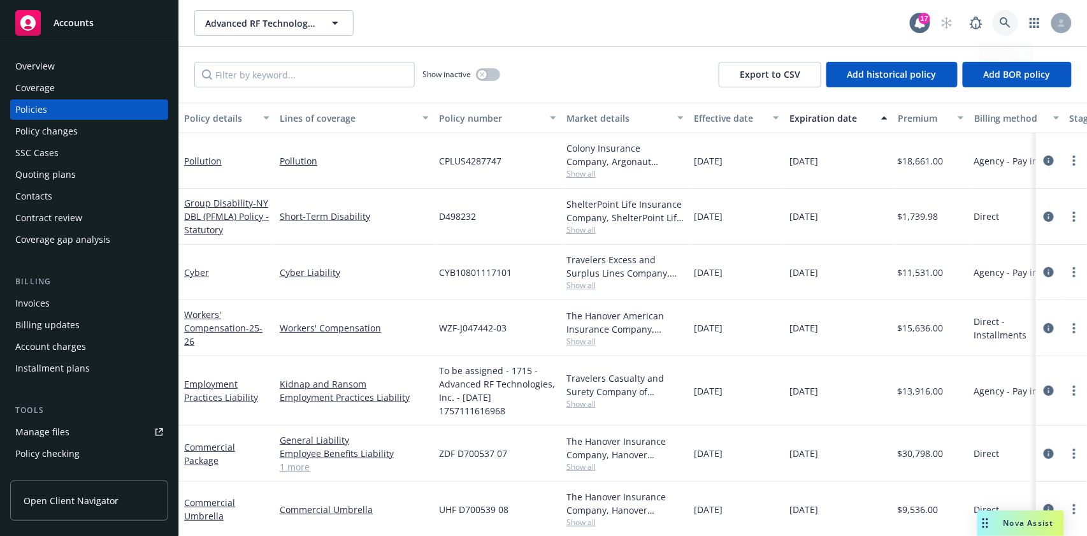
click at [1004, 19] on icon at bounding box center [1004, 22] width 11 height 11
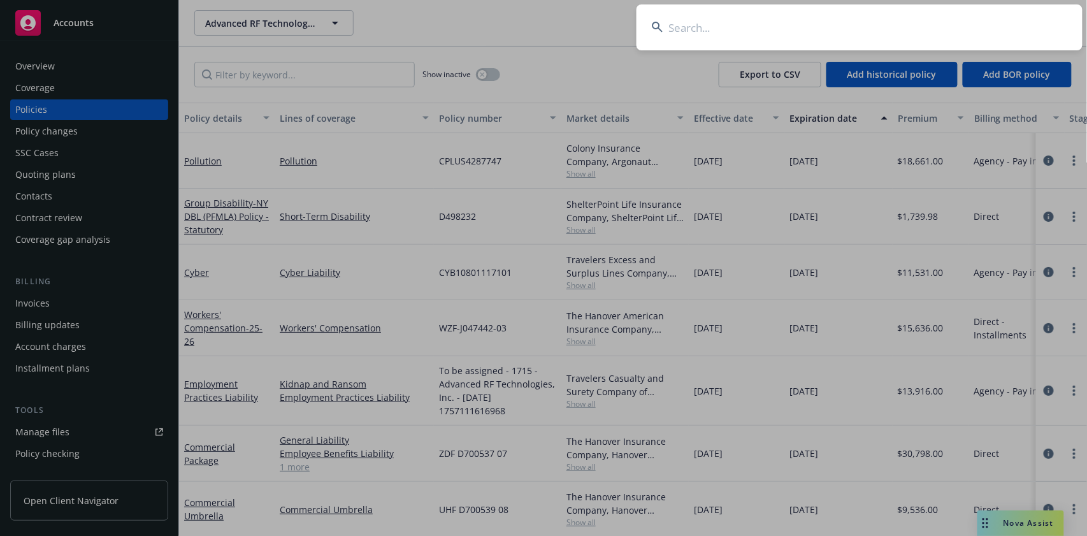
click at [733, 21] on input at bounding box center [859, 27] width 446 height 46
paste input "Coherus Oncology, Inc."
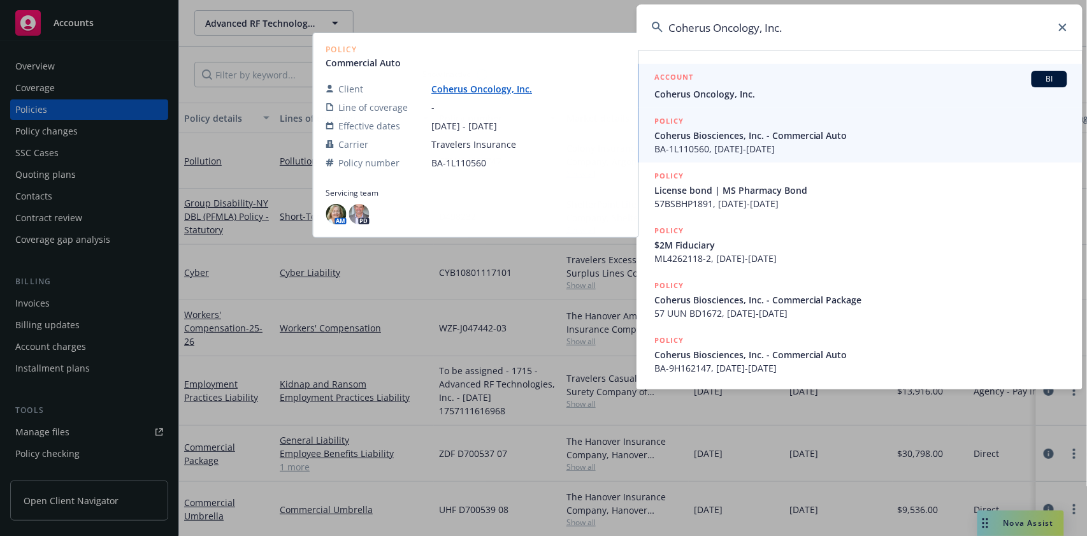
type input "Coherus Oncology, Inc."
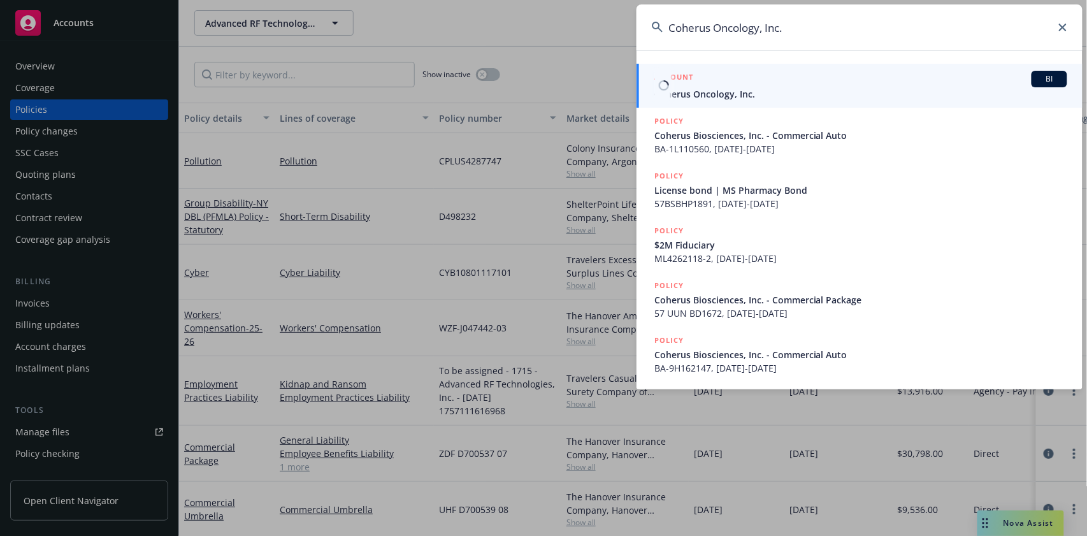
click at [1056, 76] on span "BI" at bounding box center [1048, 78] width 25 height 11
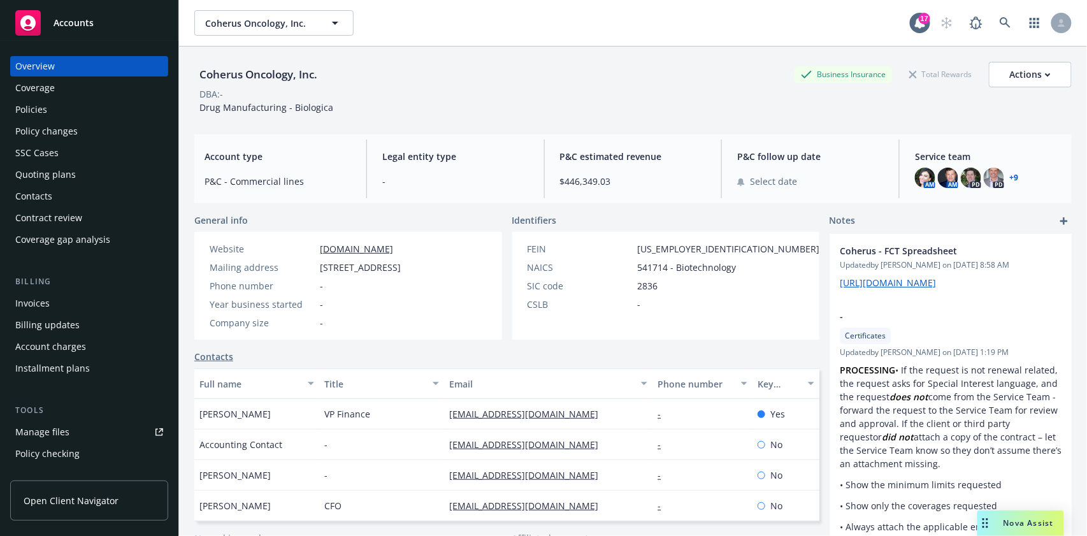
click at [34, 111] on div "Policies" at bounding box center [31, 109] width 32 height 20
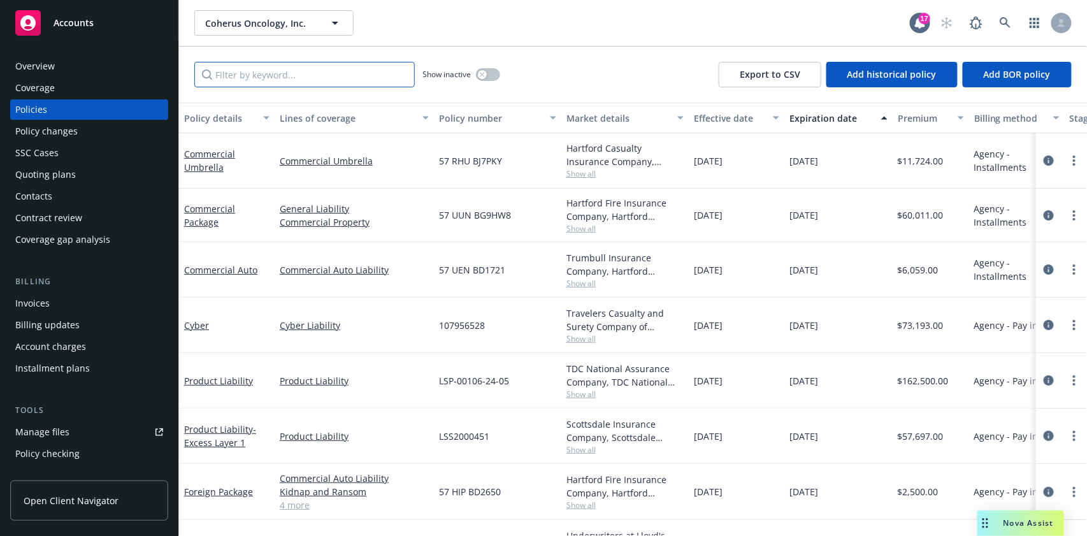
click at [278, 71] on input "Filter by keyword..." at bounding box center [304, 74] width 220 height 25
paste input "MC-FAL-10001544"
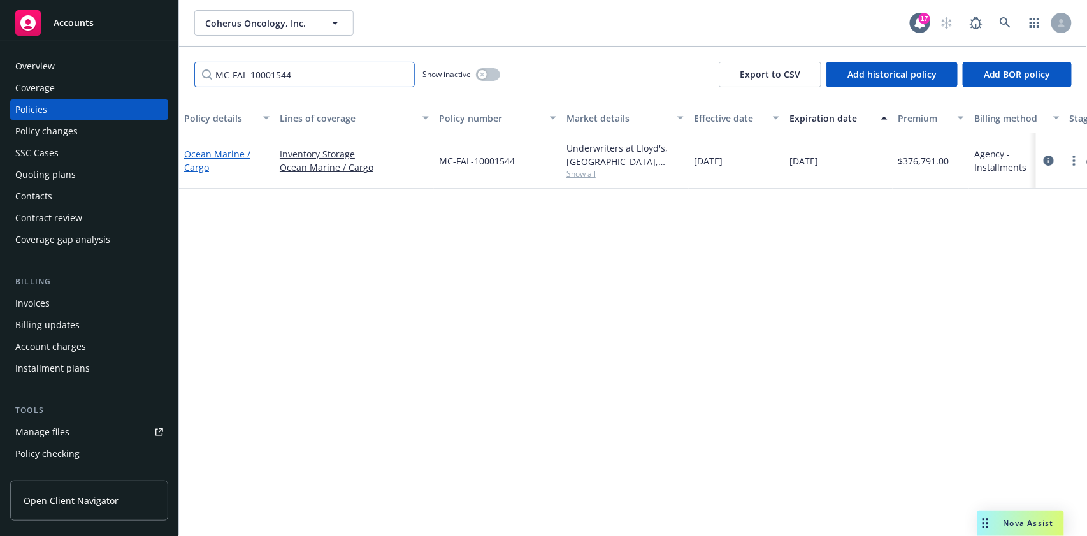
type input "MC-FAL-10001544"
click at [203, 156] on link "Ocean Marine / Cargo" at bounding box center [217, 160] width 66 height 25
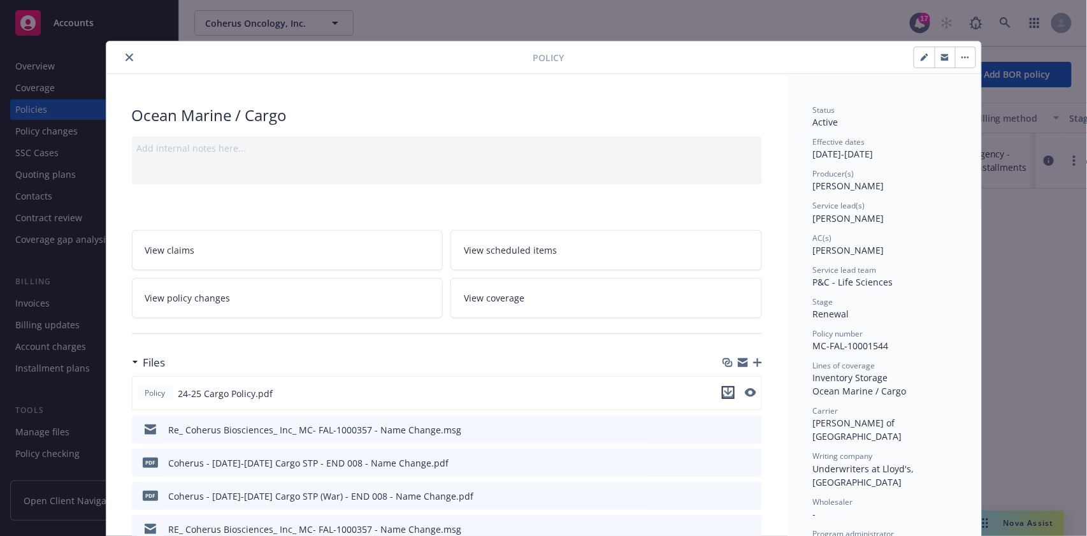
click at [724, 390] on icon "download file" at bounding box center [728, 391] width 8 height 8
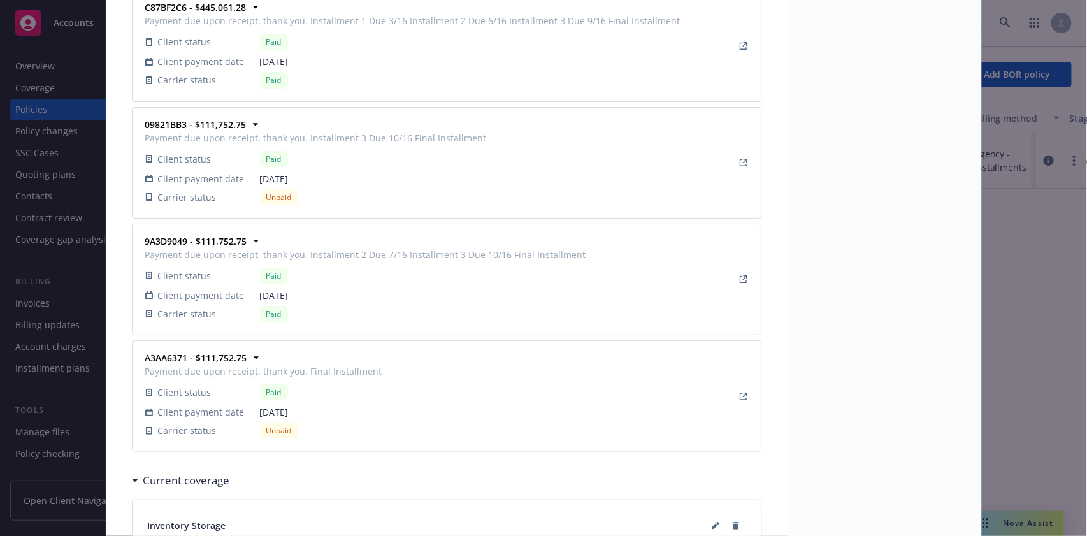
scroll to position [1613, 0]
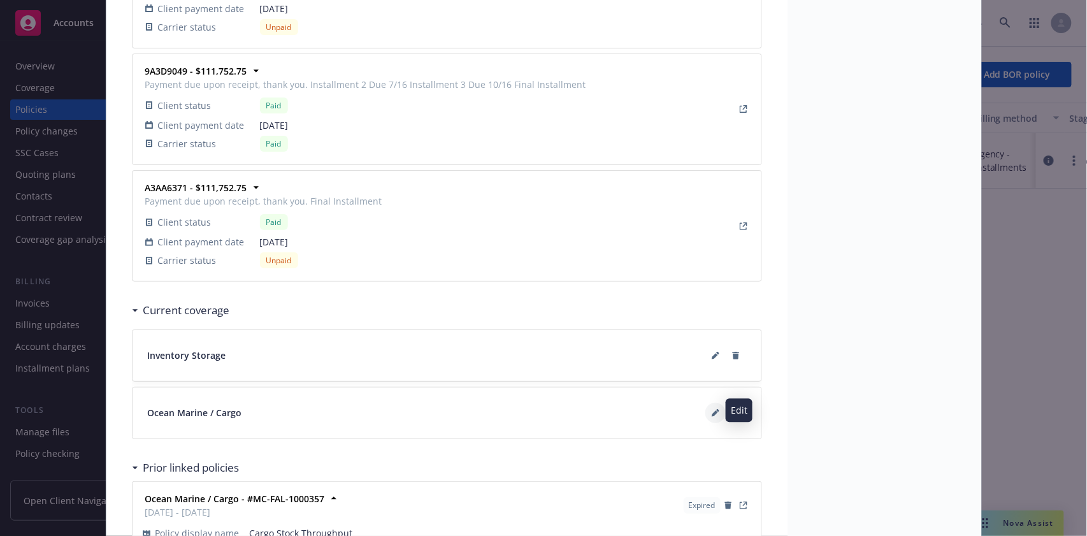
click at [711, 410] on icon at bounding box center [714, 413] width 6 height 6
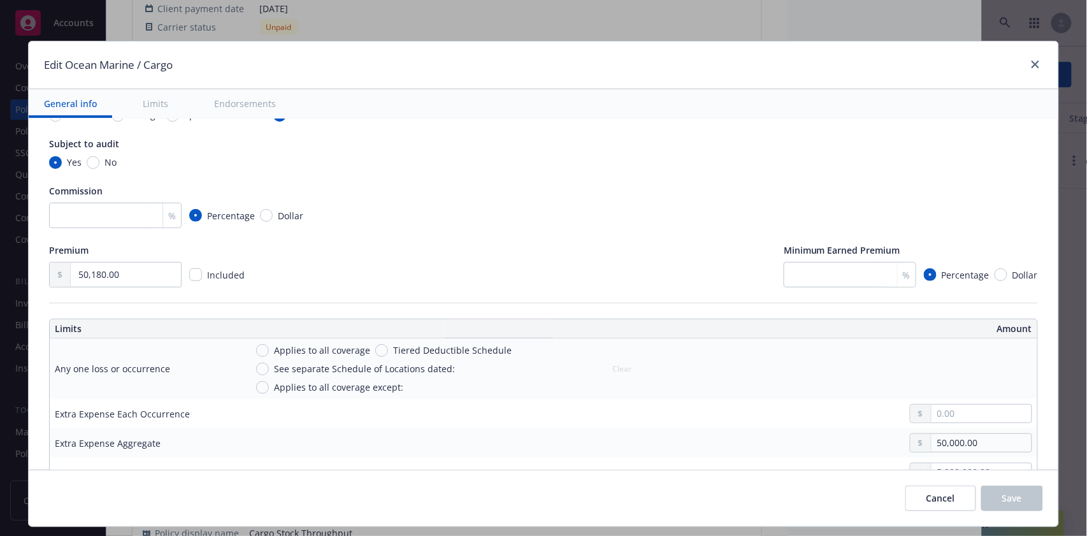
scroll to position [169, 0]
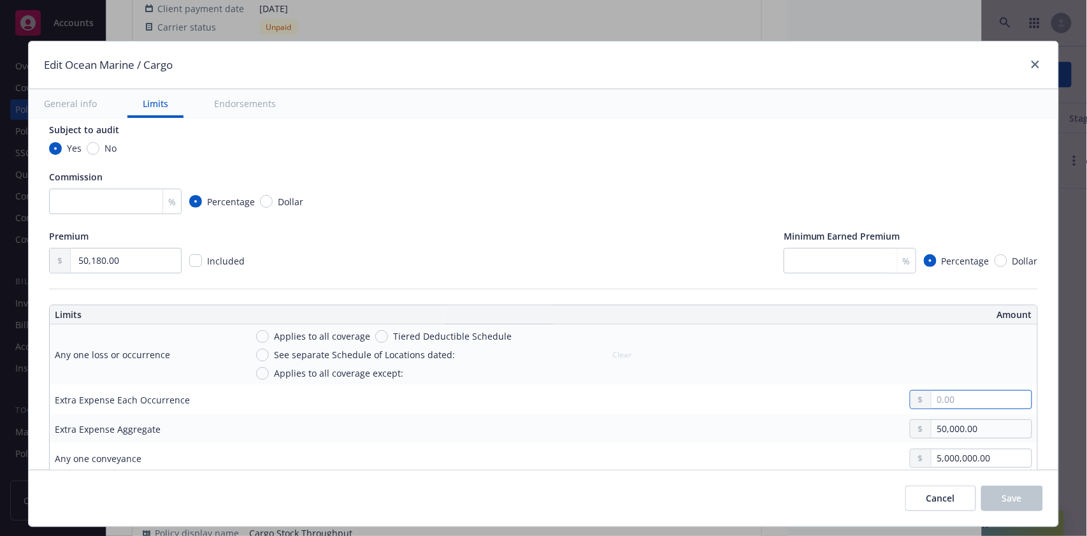
click at [935, 403] on input "text" at bounding box center [981, 399] width 100 height 18
type input "50,000.00"
click at [748, 368] on div "Applies to all coverage Tiered Deductible Schedule See separate Schedule of Loc…" at bounding box center [639, 354] width 786 height 50
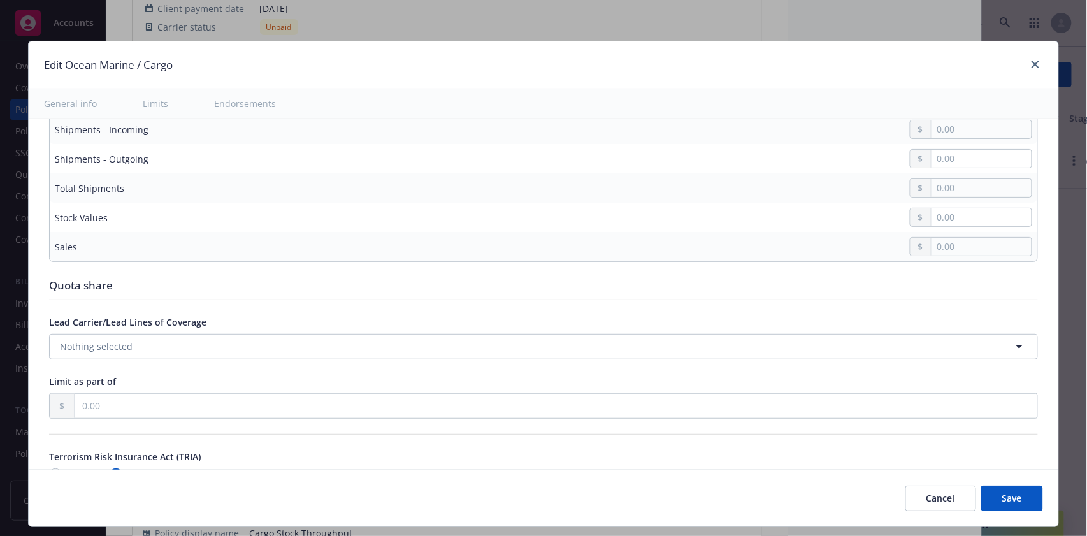
scroll to position [1443, 0]
